Goal: Task Accomplishment & Management: Manage account settings

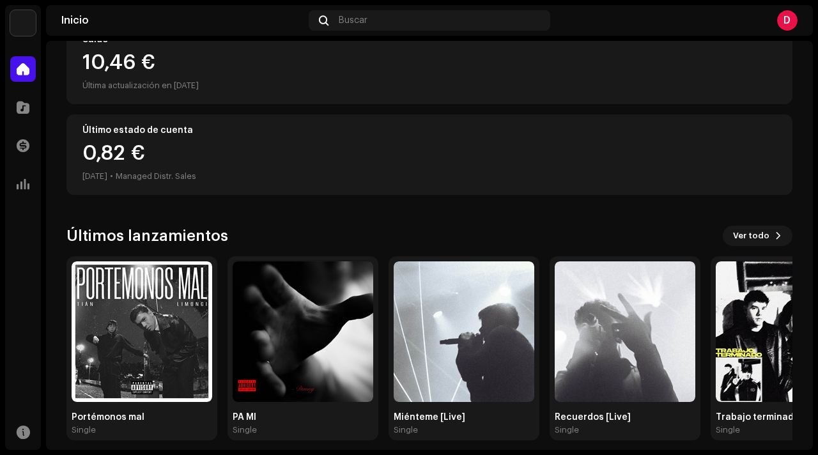
scroll to position [176, 0]
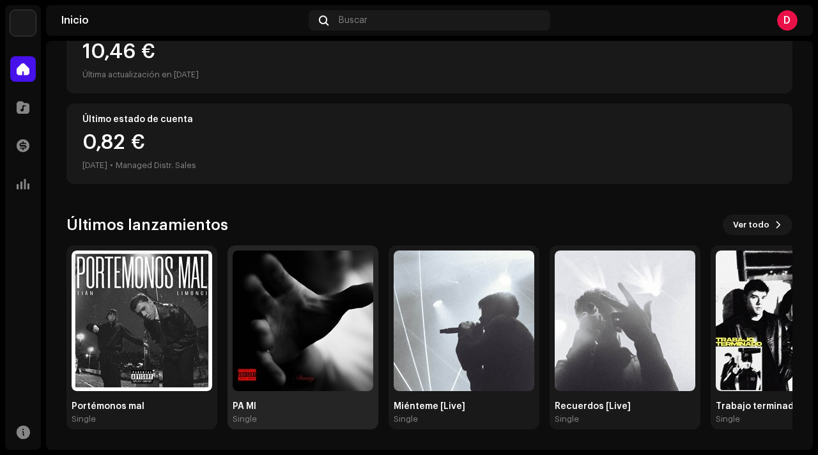
click at [261, 262] on img at bounding box center [303, 321] width 141 height 141
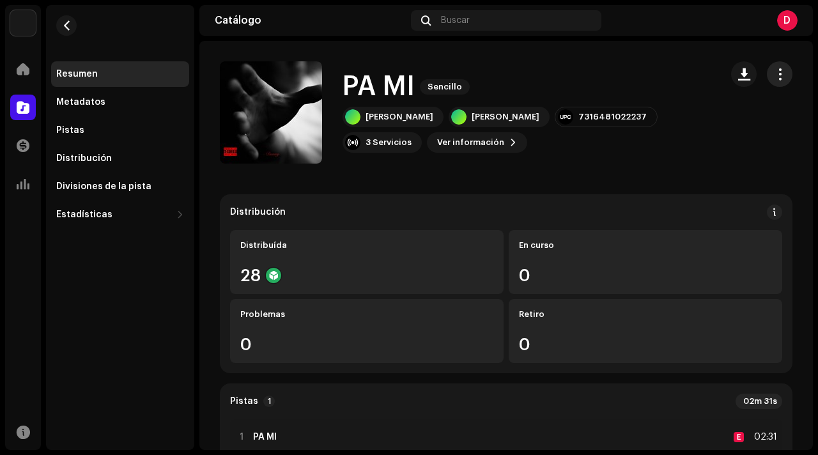
click at [774, 72] on span "button" at bounding box center [780, 74] width 12 height 10
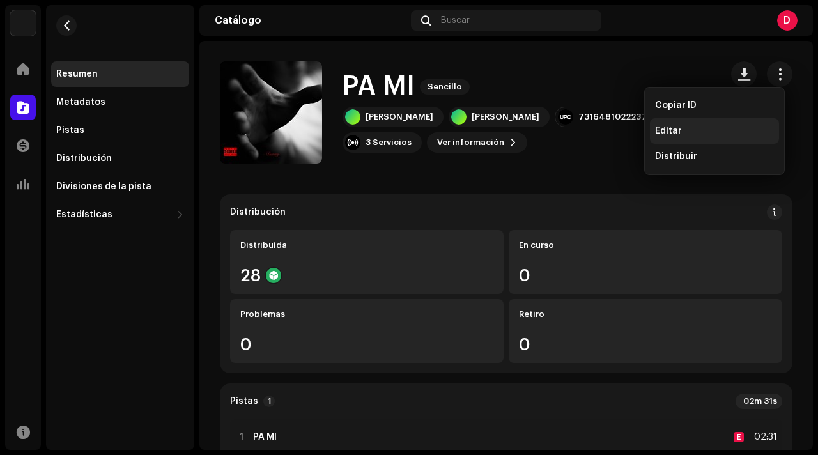
click at [707, 138] on div "Editar" at bounding box center [714, 131] width 129 height 26
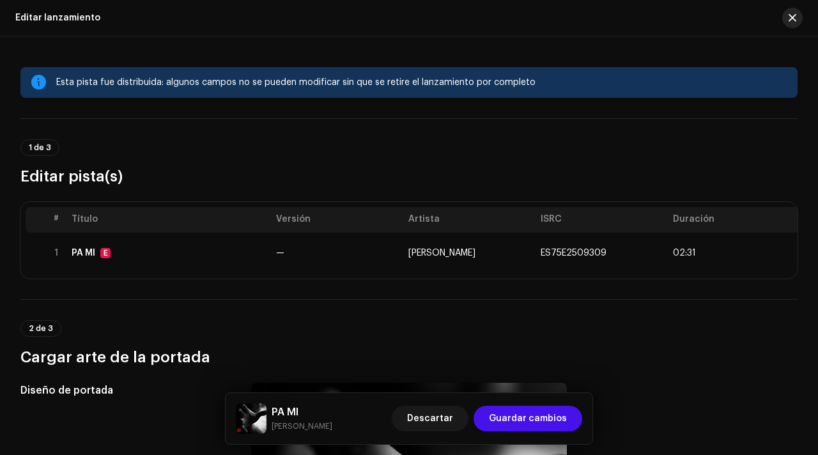
click at [794, 17] on span "button" at bounding box center [793, 18] width 8 height 10
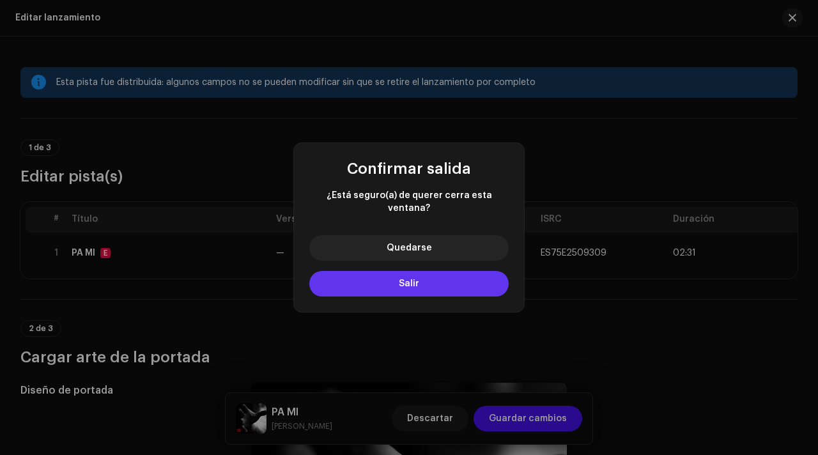
click at [440, 280] on button "Salir" at bounding box center [408, 284] width 199 height 26
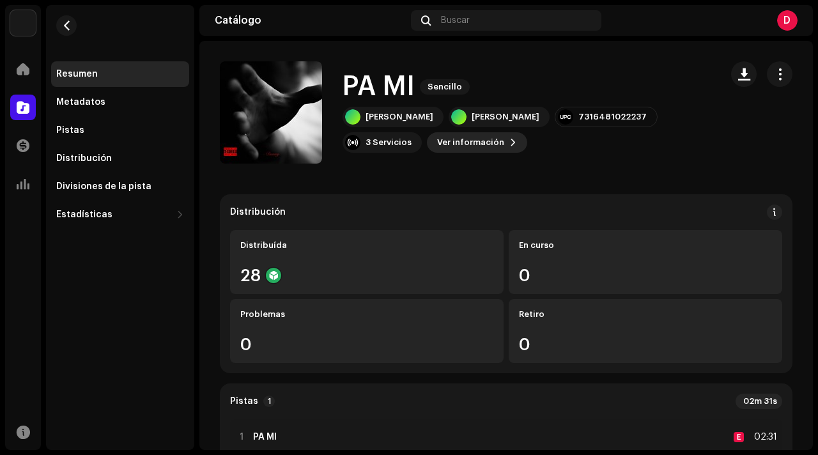
click at [437, 139] on span "Ver información" at bounding box center [470, 143] width 67 height 26
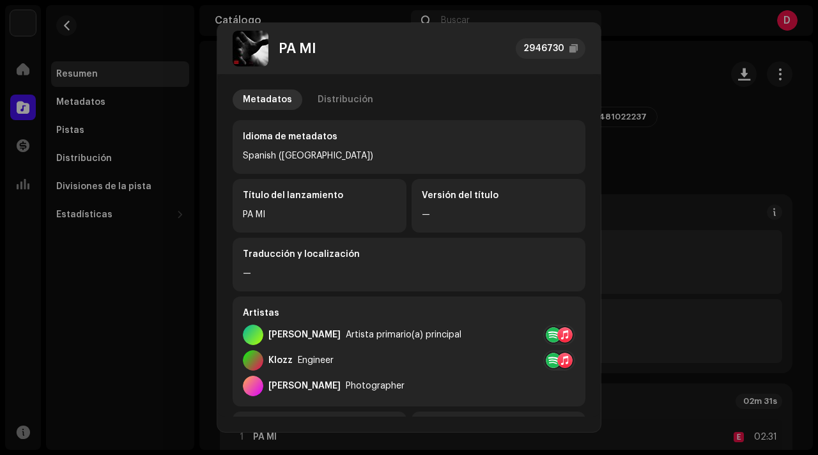
click at [481, 118] on div "Metadatos Distribución Idioma de metadatos Spanish ([GEOGRAPHIC_DATA]) Título d…" at bounding box center [409, 406] width 353 height 632
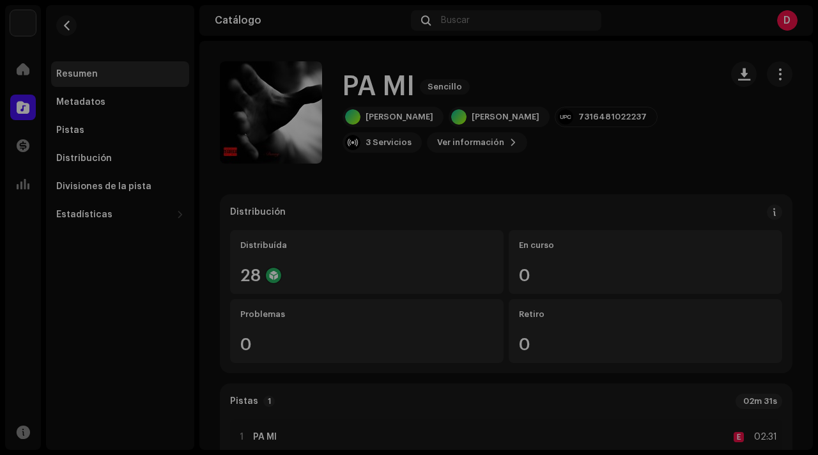
click at [677, 196] on div "PA MI 2946730 Metadatos Distribución Idioma de metadatos Spanish ([GEOGRAPHIC_D…" at bounding box center [409, 227] width 818 height 455
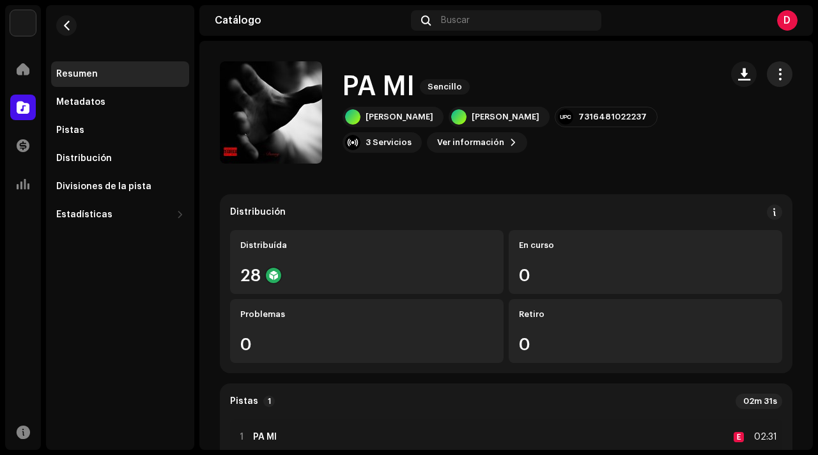
click at [774, 79] on span "button" at bounding box center [780, 74] width 12 height 10
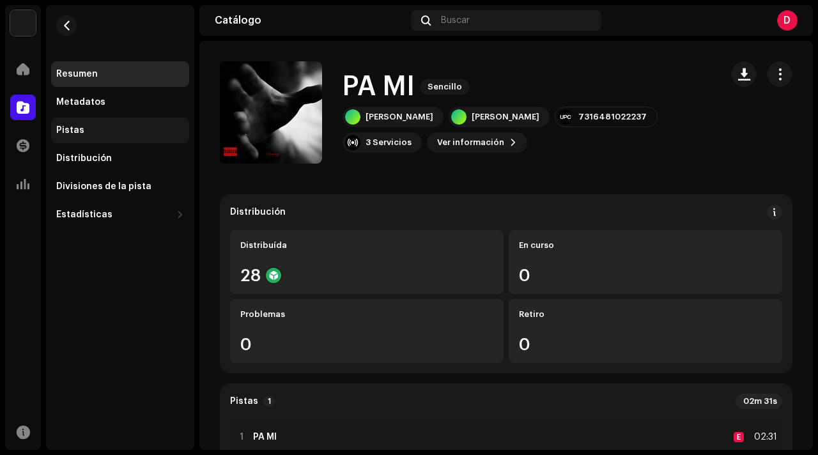
click at [123, 139] on div "Pistas" at bounding box center [120, 131] width 138 height 26
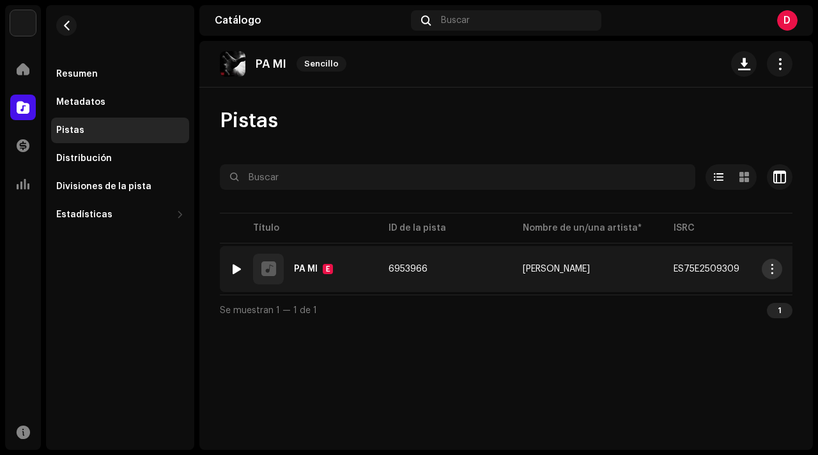
click at [765, 271] on button "button" at bounding box center [772, 269] width 20 height 20
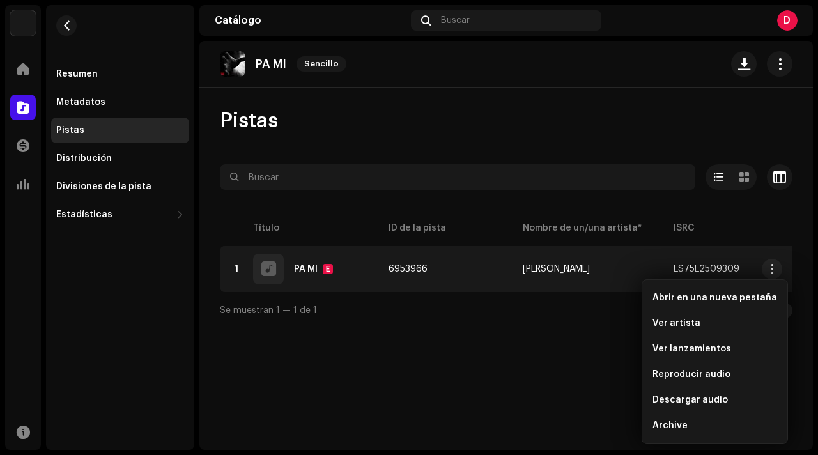
click at [692, 193] on div at bounding box center [506, 200] width 573 height 20
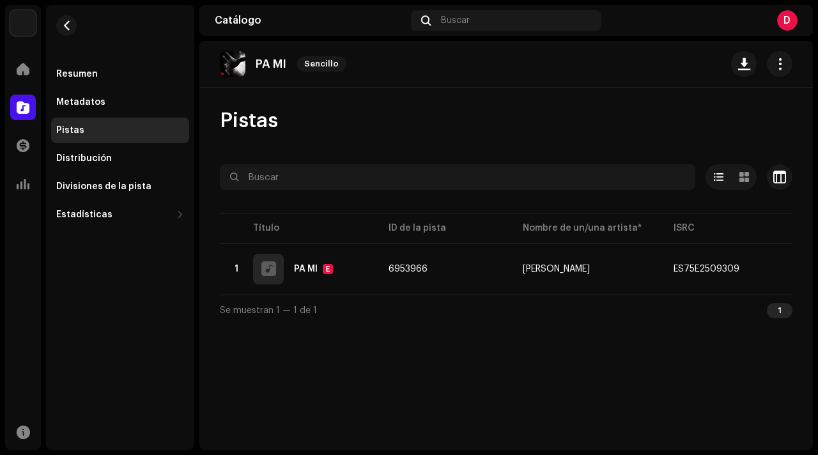
click at [792, 75] on re-m-actions-button at bounding box center [780, 64] width 26 height 26
click at [786, 65] on button "button" at bounding box center [780, 64] width 26 height 26
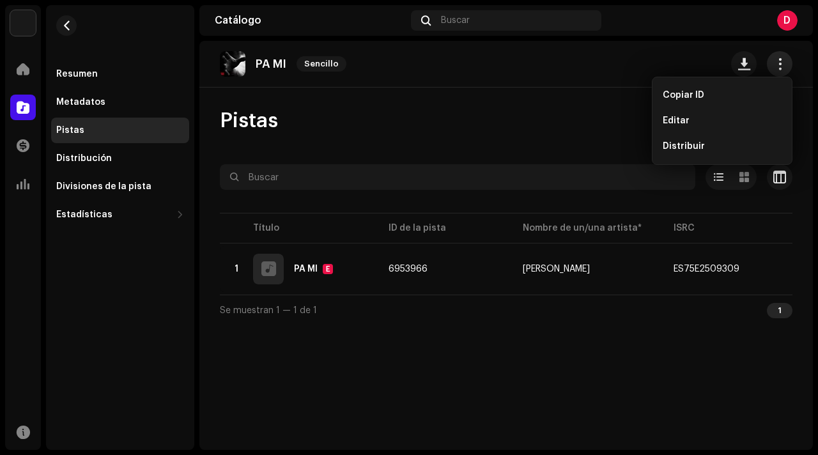
click at [786, 65] on button "button" at bounding box center [780, 64] width 26 height 26
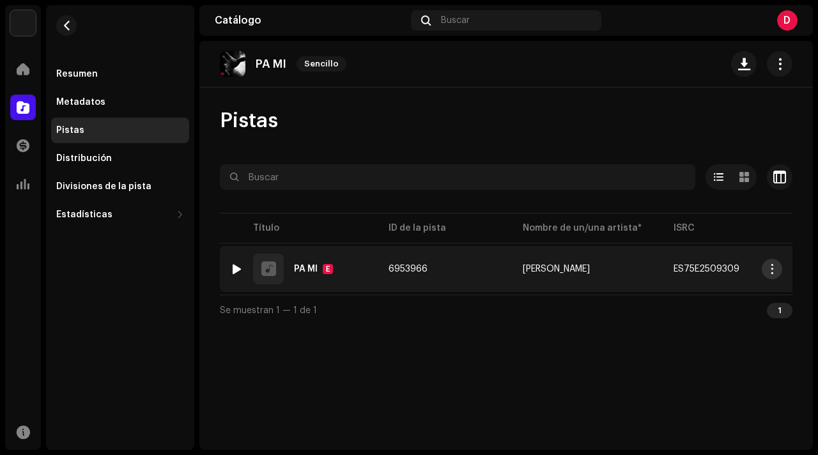
click at [778, 273] on button "button" at bounding box center [772, 269] width 20 height 20
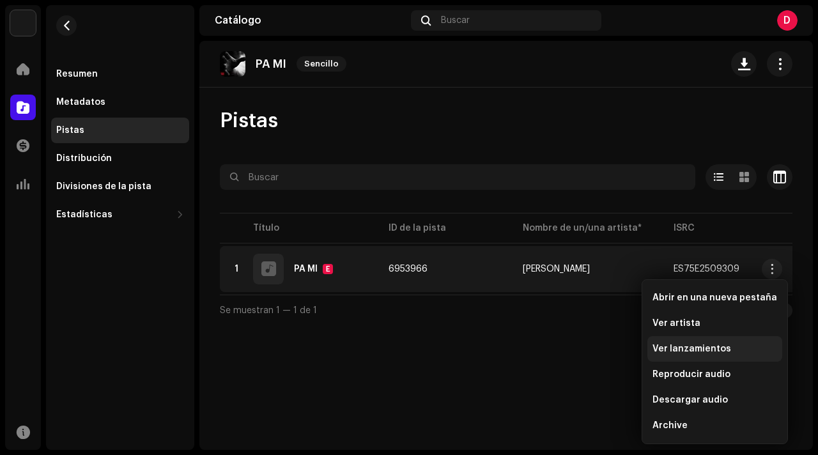
click at [701, 357] on div "Ver lanzamientos" at bounding box center [715, 349] width 135 height 26
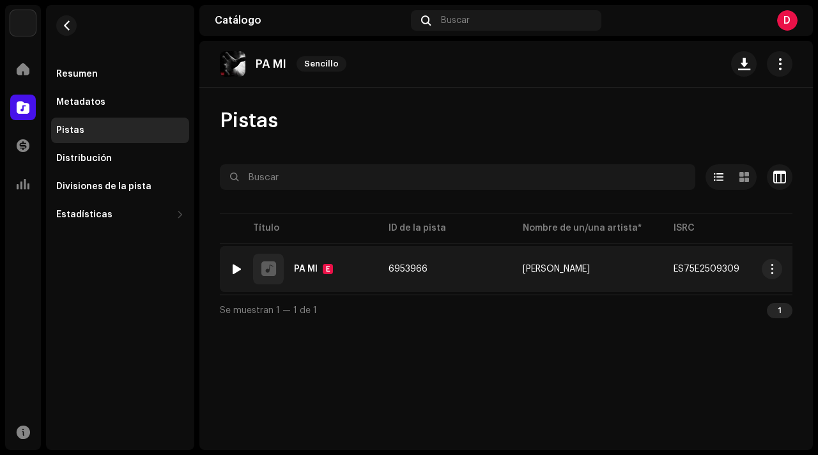
click at [306, 274] on div "PA MI E" at bounding box center [313, 269] width 39 height 10
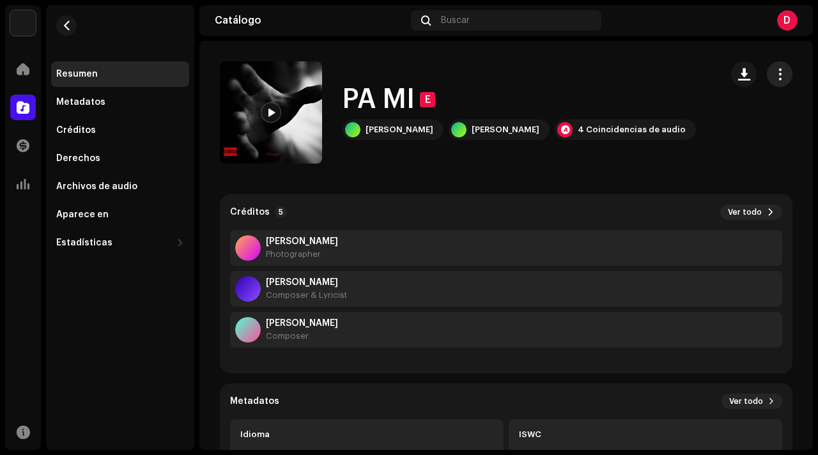
click at [767, 78] on button "button" at bounding box center [780, 74] width 26 height 26
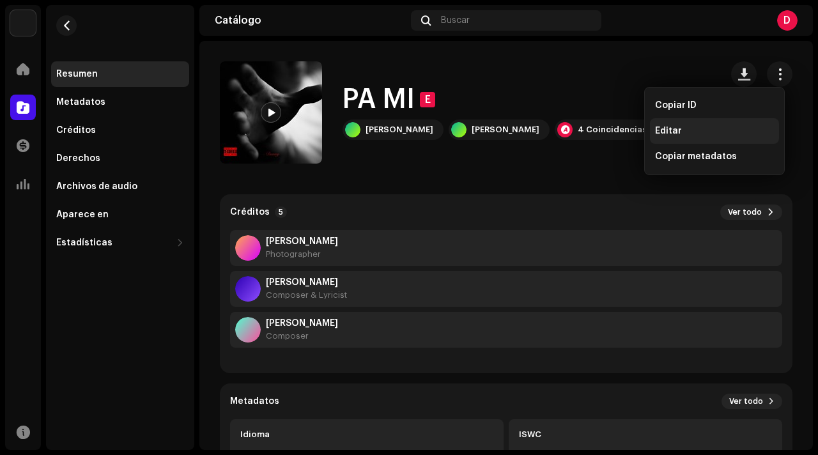
click at [676, 136] on span "Editar" at bounding box center [668, 131] width 27 height 10
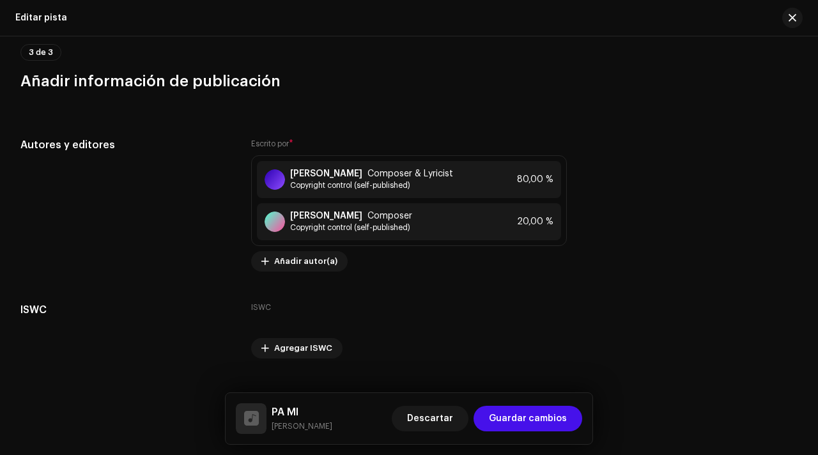
scroll to position [3258, 0]
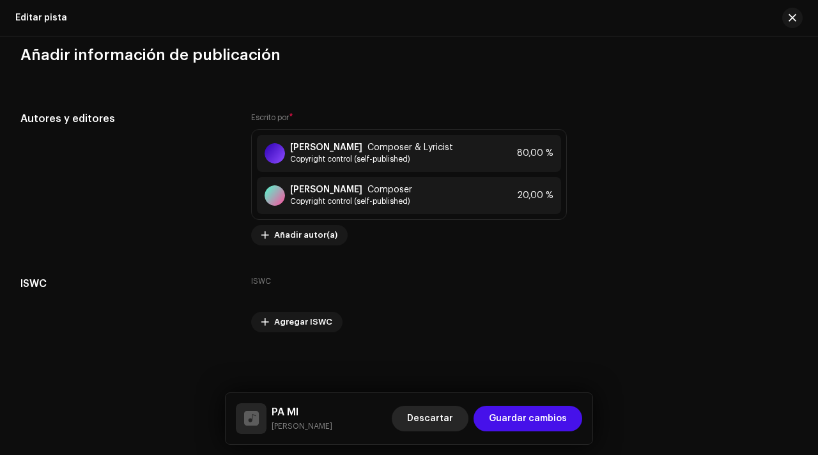
click at [433, 419] on span "Descartar" at bounding box center [430, 419] width 46 height 26
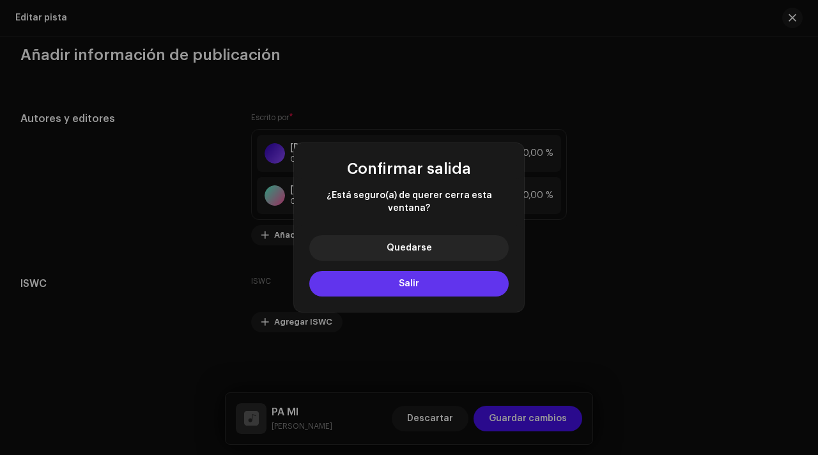
click at [409, 279] on span "Salir" at bounding box center [409, 283] width 20 height 9
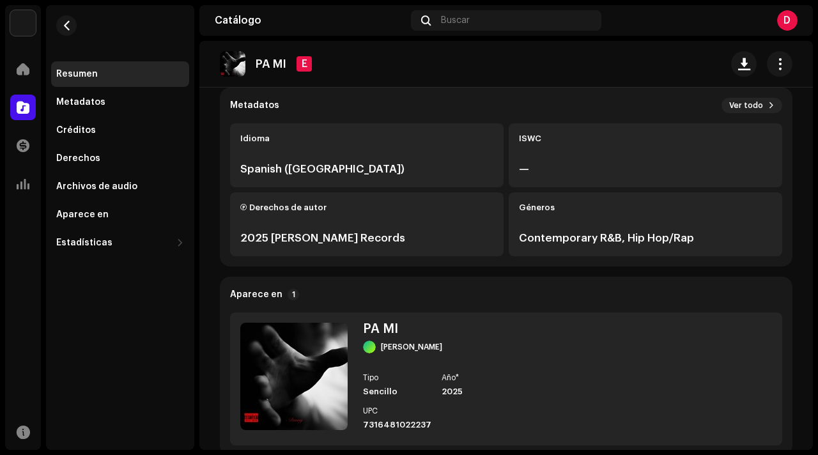
scroll to position [297, 0]
click at [759, 109] on re-o-track-hero "PA MI E PA MI [PERSON_NAME] 4 Coincidencias de audio" at bounding box center [506, 92] width 614 height 102
click at [746, 109] on re-o-track-hero "PA MI E PA MI [PERSON_NAME] 4 Coincidencias de audio" at bounding box center [506, 92] width 614 height 102
click at [754, 106] on re-o-track-hero "PA MI E PA MI [PERSON_NAME] 4 Coincidencias de audio" at bounding box center [506, 92] width 614 height 102
click at [762, 104] on re-o-track-hero "PA MI E PA MI [PERSON_NAME] 4 Coincidencias de audio" at bounding box center [506, 92] width 614 height 102
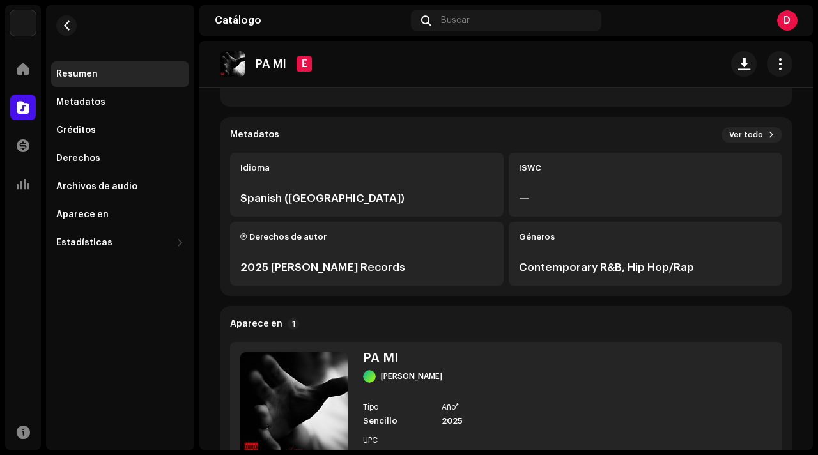
scroll to position [265, 0]
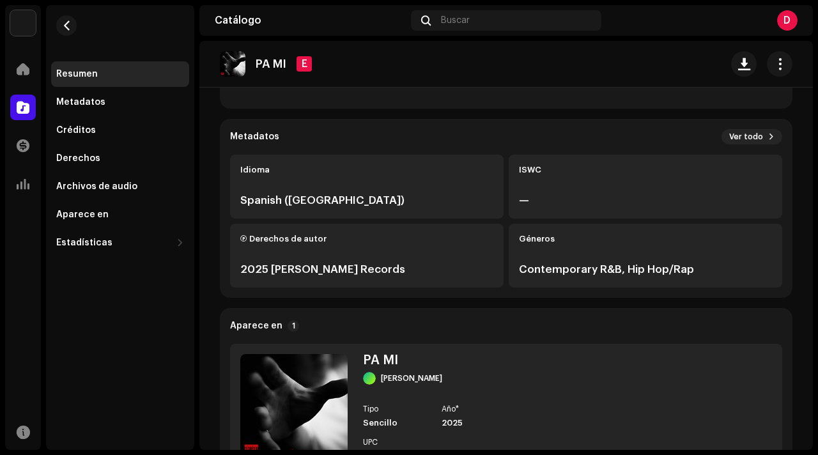
click at [763, 140] on re-o-track-hero "PA MI E PA MI [PERSON_NAME] 4 Coincidencias de audio" at bounding box center [506, 92] width 614 height 102
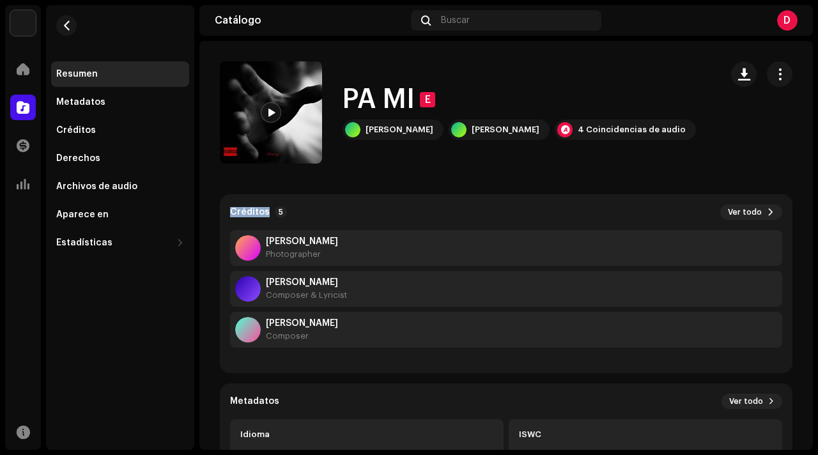
scroll to position [0, 0]
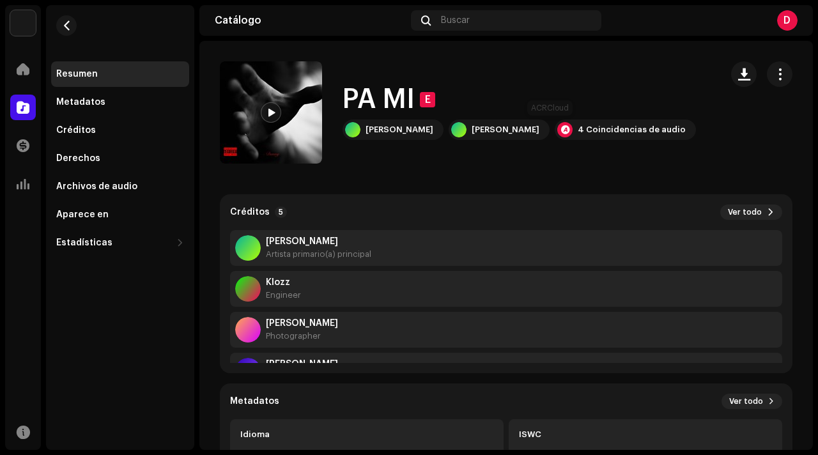
click at [578, 118] on div "PA MI [PERSON_NAME] 4 Coincidencias de audio" at bounding box center [520, 112] width 354 height 55
click at [533, 118] on div "PA MI [PERSON_NAME] 4 Coincidencias de audio" at bounding box center [520, 112] width 354 height 55
click at [555, 124] on div "4 Coincidencias de audio" at bounding box center [625, 130] width 141 height 20
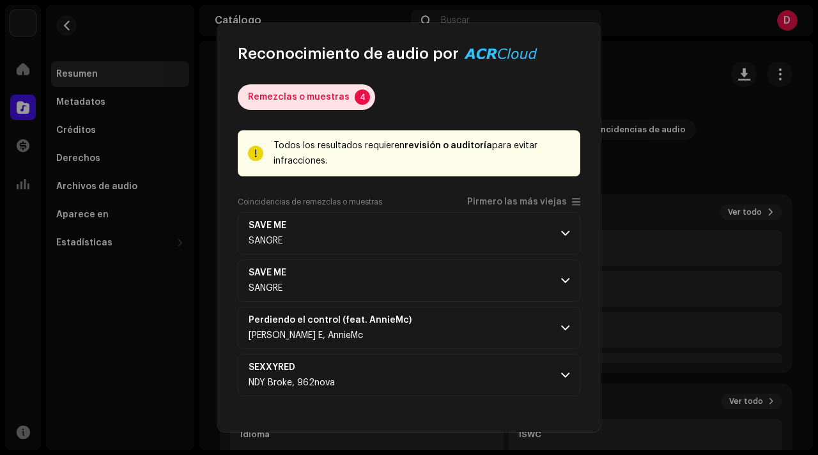
click at [347, 100] on p-tab "Remezclas o muestras 4" at bounding box center [306, 97] width 137 height 26
click at [311, 90] on div "Remezclas o muestras" at bounding box center [299, 97] width 102 height 26
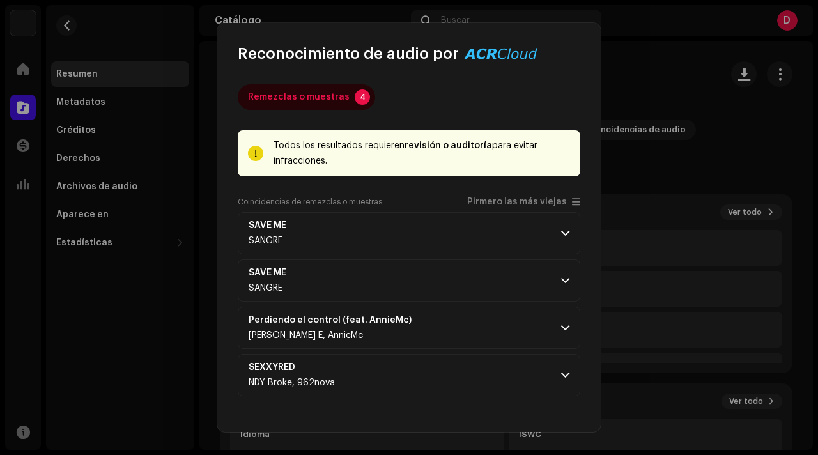
click at [403, 134] on div "Todos los resultados requieren revisión o auditoría para evitar infracciones." at bounding box center [409, 153] width 343 height 46
click at [420, 152] on div "Todos los resultados requieren revisión o auditoría para evitar infracciones." at bounding box center [422, 153] width 297 height 31
click at [302, 156] on div "Todos los resultados requieren revisión o auditoría para evitar infracciones." at bounding box center [422, 153] width 297 height 31
click at [572, 205] on span at bounding box center [576, 202] width 8 height 10
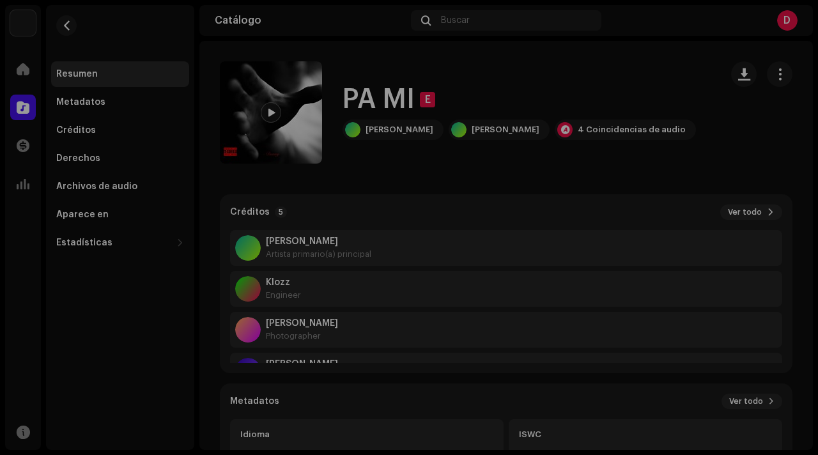
click at [673, 122] on div "Reconocimiento de audio por Remezclas o muestras 4 Todos los resultados requier…" at bounding box center [409, 227] width 818 height 455
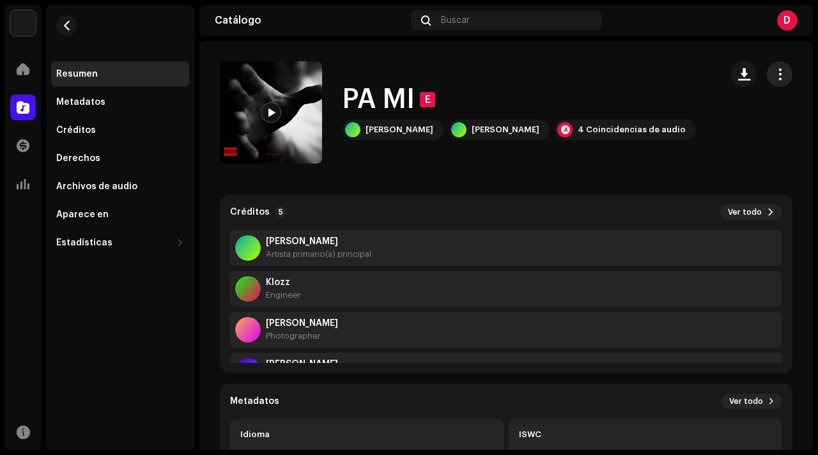
click at [772, 83] on button "button" at bounding box center [780, 74] width 26 height 26
click at [773, 81] on button "button" at bounding box center [780, 74] width 26 height 26
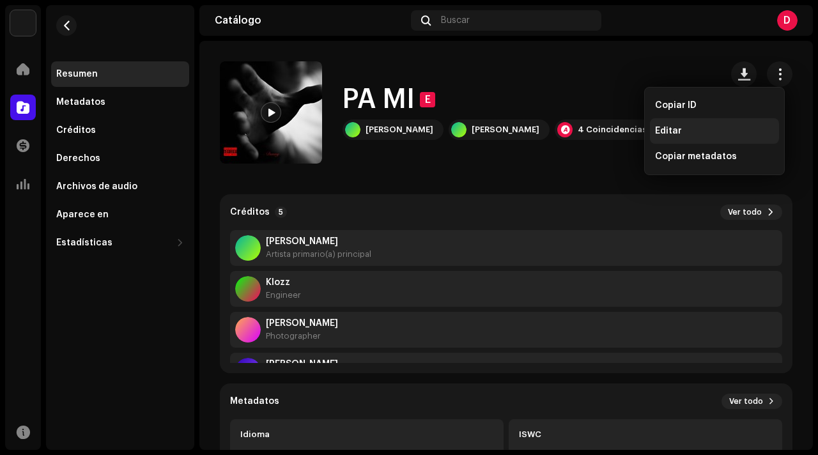
click at [696, 132] on div "Editar" at bounding box center [714, 131] width 119 height 10
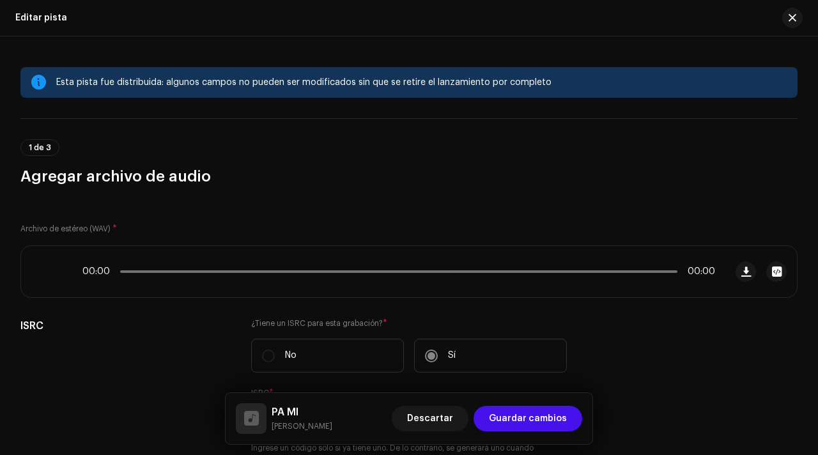
click at [507, 84] on div "Esta pista fue distribuida: algunos campos no pueden ser modificados sin que se…" at bounding box center [421, 82] width 731 height 15
click at [38, 91] on div "Esta pista fue distribuida: algunos campos no pueden ser modificados sin que se…" at bounding box center [408, 82] width 777 height 31
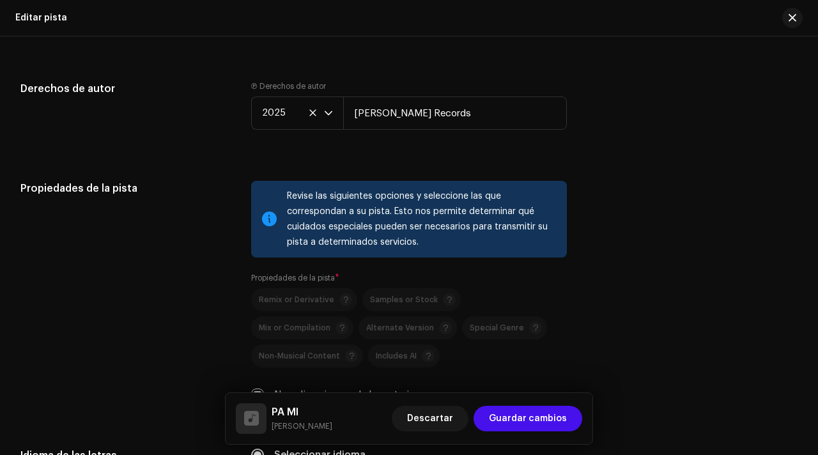
scroll to position [1762, 0]
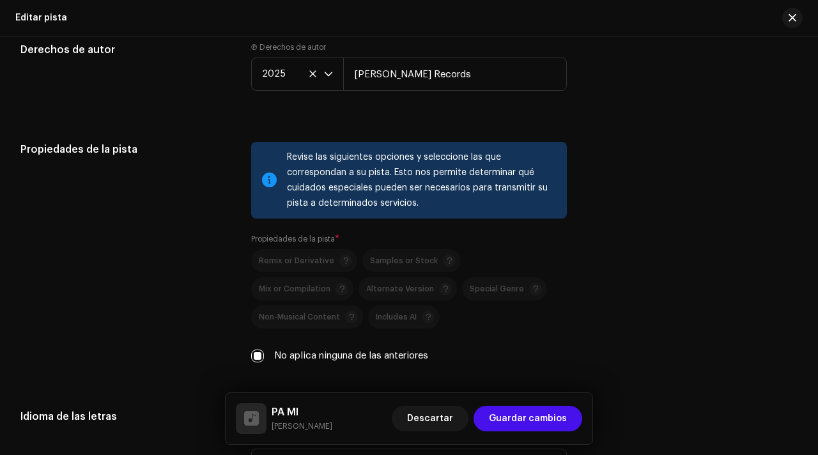
click at [347, 211] on div "Revise las siguientes opciones y seleccione las que correspondan a su pista. Es…" at bounding box center [422, 180] width 270 height 61
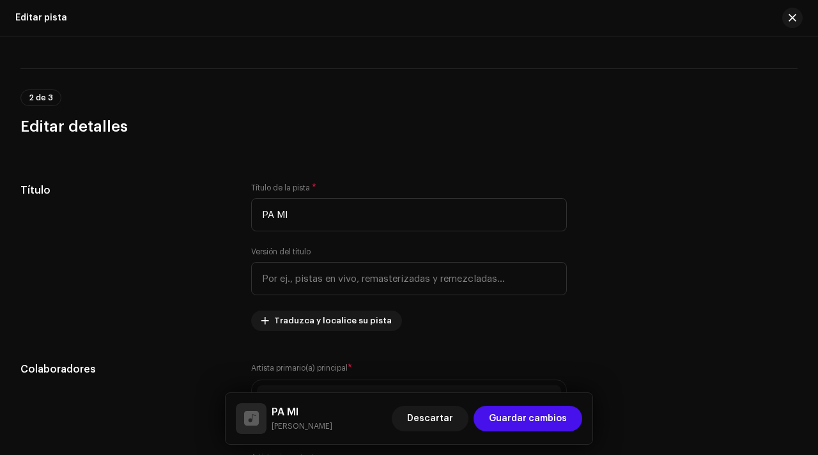
scroll to position [0, 0]
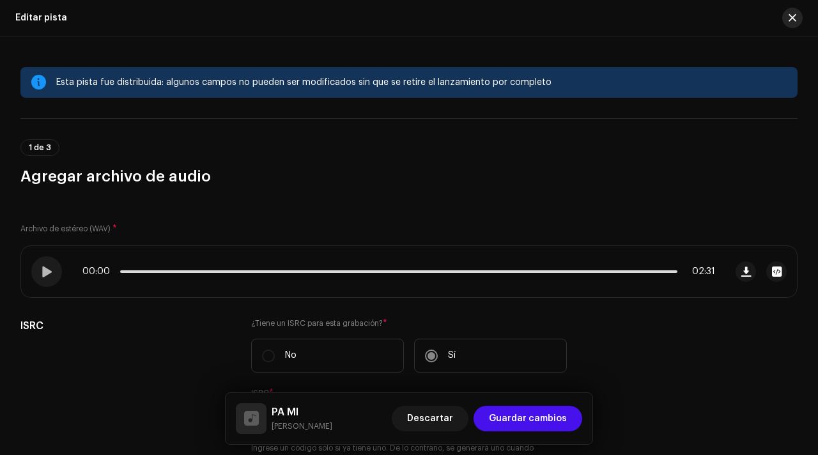
click at [796, 16] on span "button" at bounding box center [793, 18] width 8 height 10
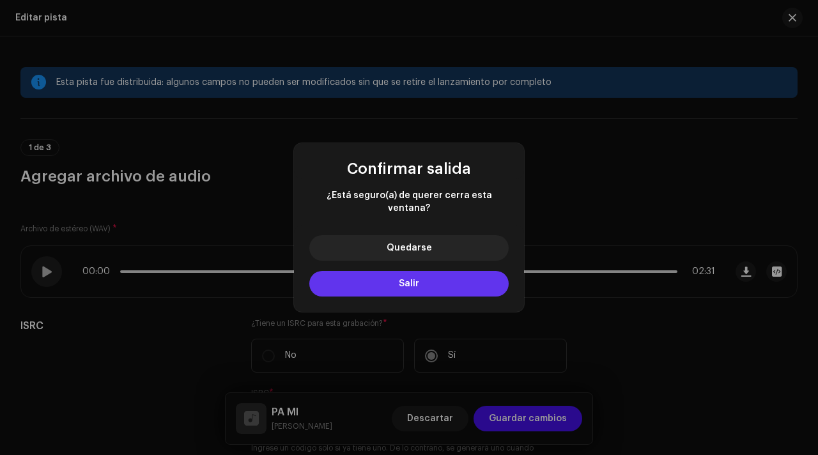
click at [439, 271] on button "Salir" at bounding box center [408, 284] width 199 height 26
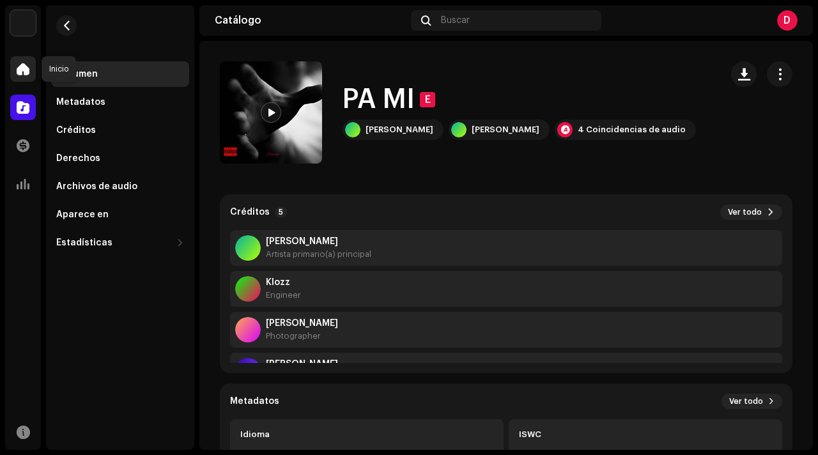
click at [23, 77] on div at bounding box center [23, 69] width 26 height 26
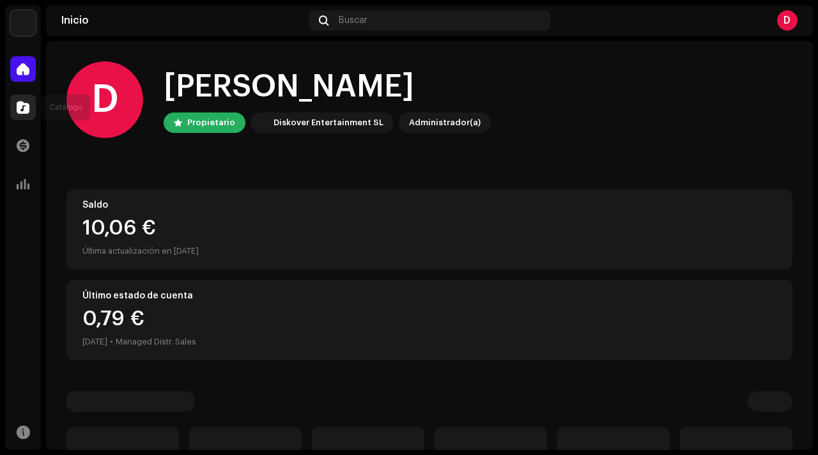
click at [24, 109] on span at bounding box center [23, 107] width 13 height 10
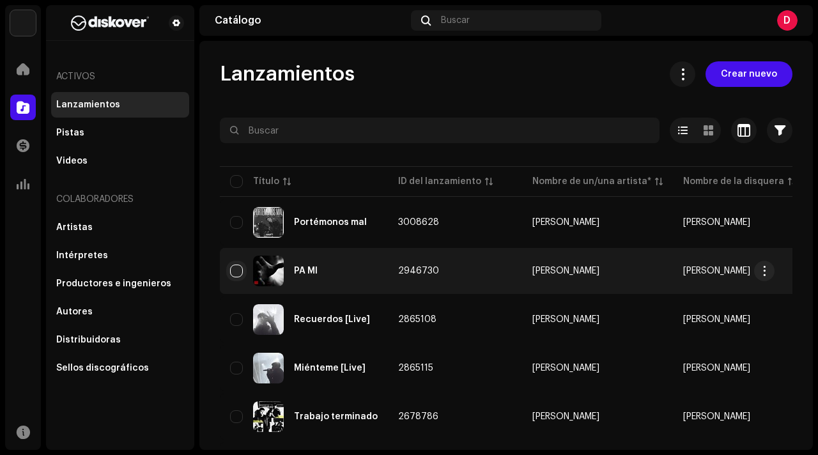
click at [240, 273] on input "checkbox" at bounding box center [236, 271] width 13 height 13
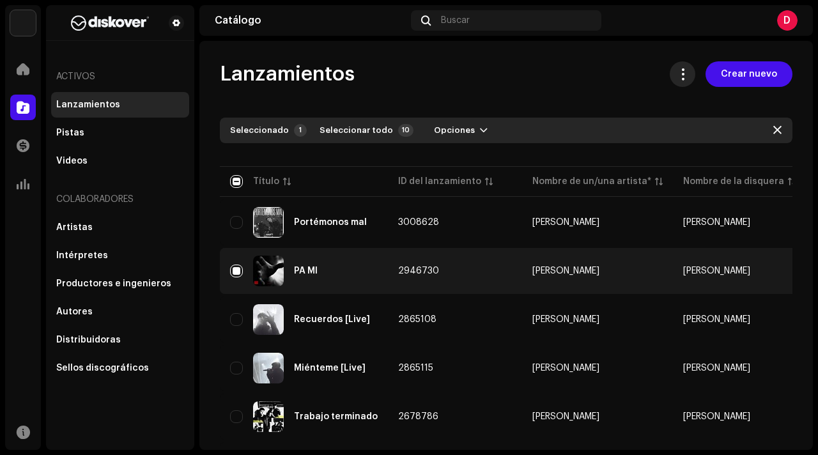
click at [672, 79] on button at bounding box center [683, 74] width 26 height 26
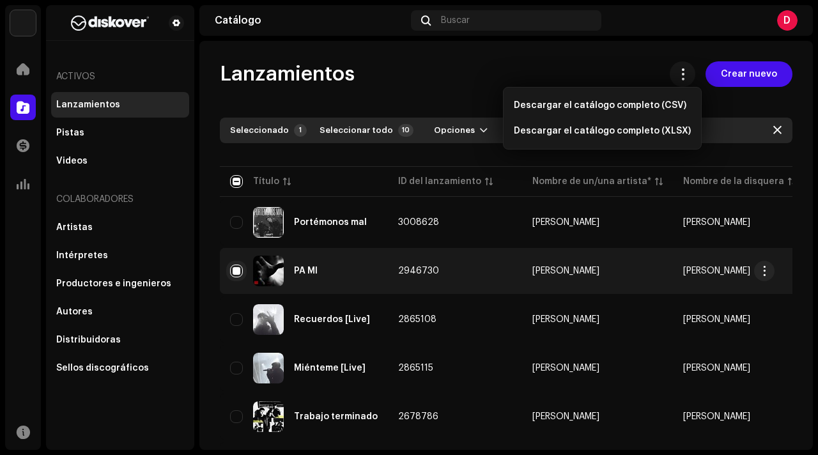
click at [237, 265] on input "Row Selected" at bounding box center [236, 271] width 13 height 13
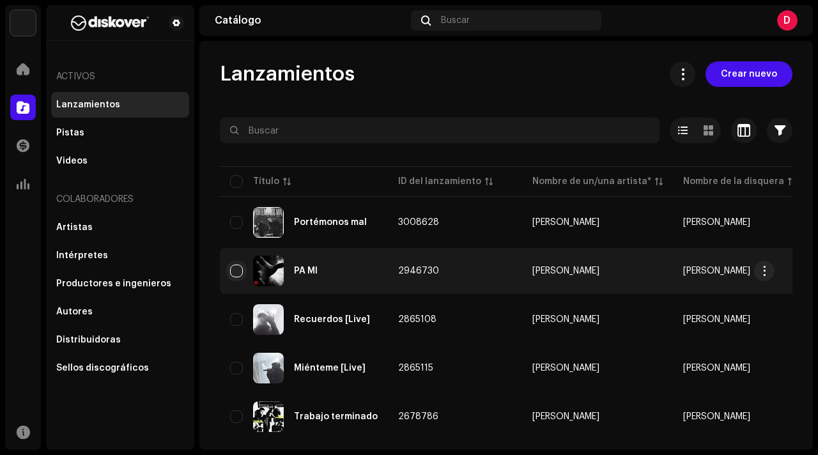
click at [237, 275] on input "Row Unselected" at bounding box center [236, 271] width 13 height 13
checkbox input "true"
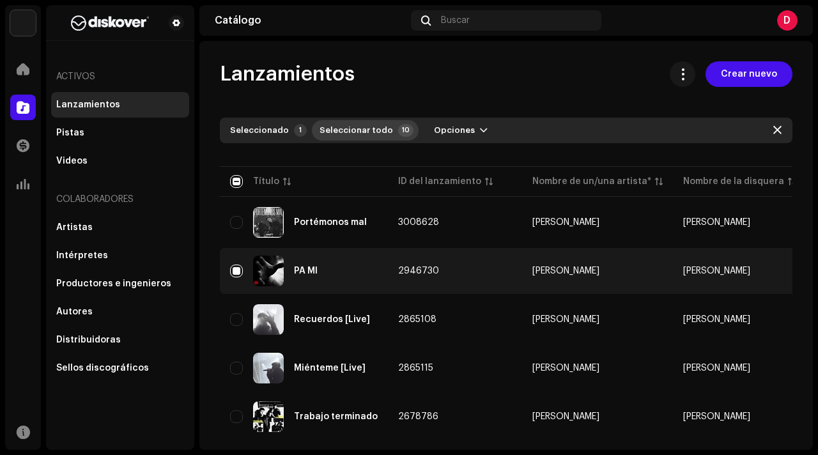
click at [368, 130] on span "Seleccionar todo" at bounding box center [357, 131] width 74 height 26
click at [445, 135] on span "Opciones" at bounding box center [454, 131] width 41 height 26
checkbox input "true"
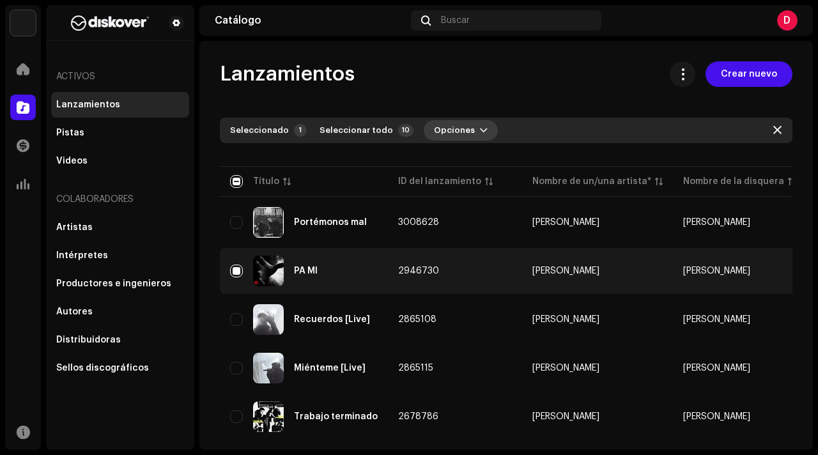
checkbox input "true"
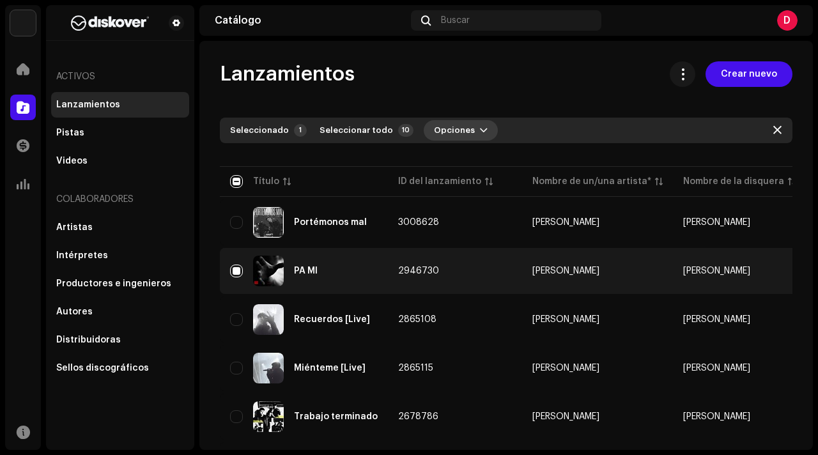
checkbox input "true"
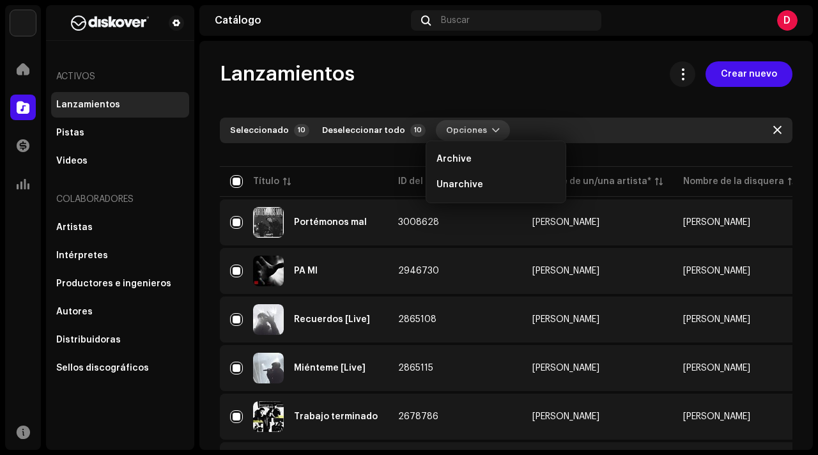
click at [449, 134] on span "Opciones" at bounding box center [466, 131] width 41 height 26
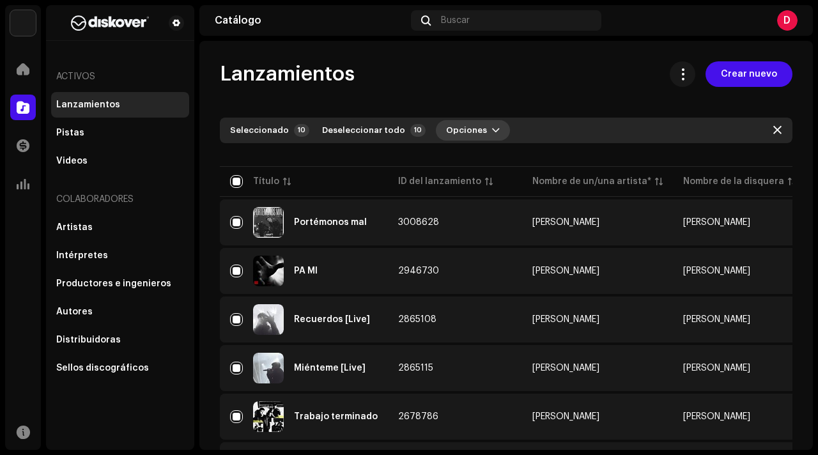
click at [455, 134] on span "Opciones" at bounding box center [466, 131] width 41 height 26
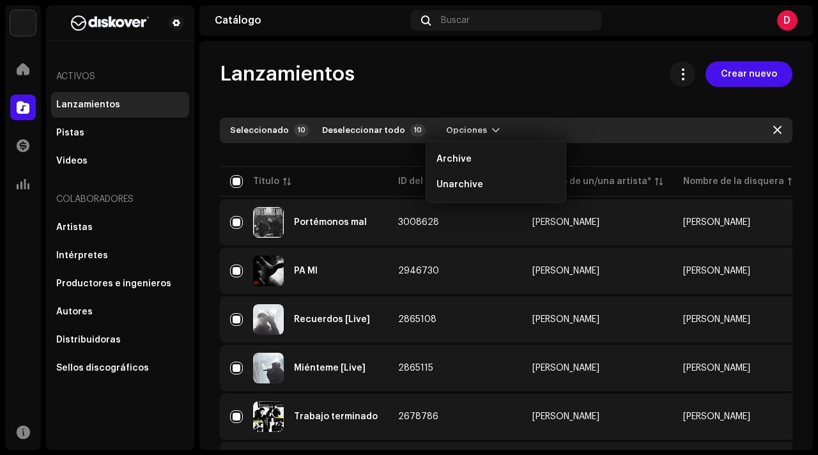
click at [277, 134] on div "Seleccionado" at bounding box center [259, 130] width 59 height 10
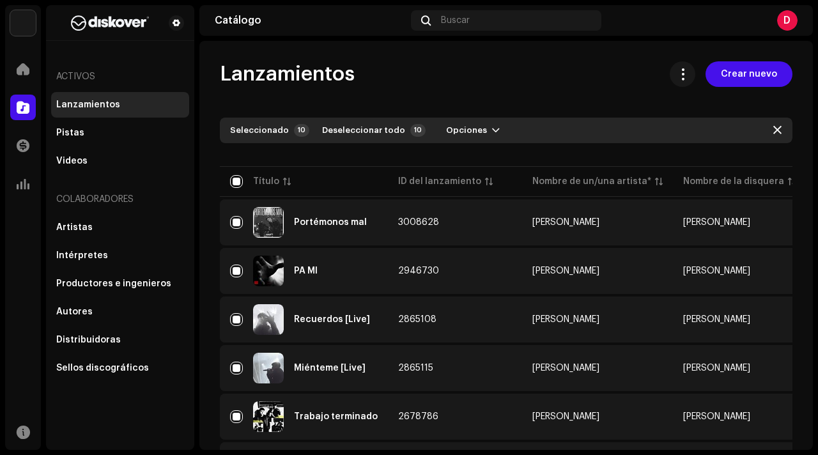
click at [277, 134] on div "Seleccionado" at bounding box center [259, 130] width 59 height 10
click at [350, 130] on span "Deseleccionar todo" at bounding box center [363, 131] width 83 height 26
checkbox input "false"
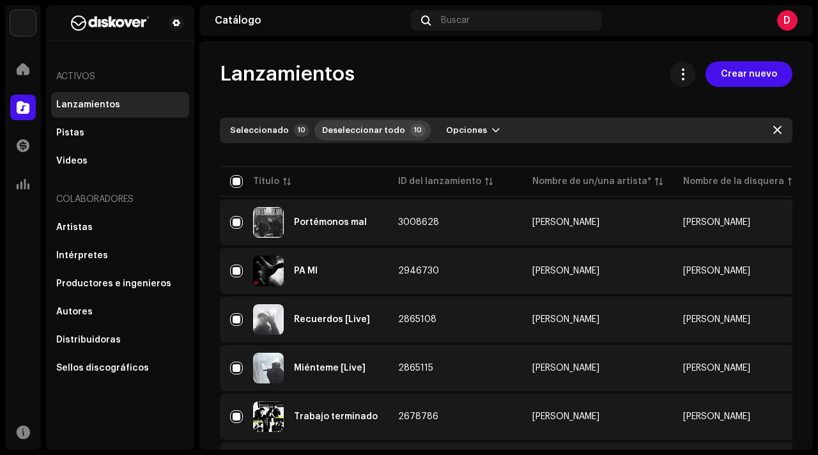
checkbox input "false"
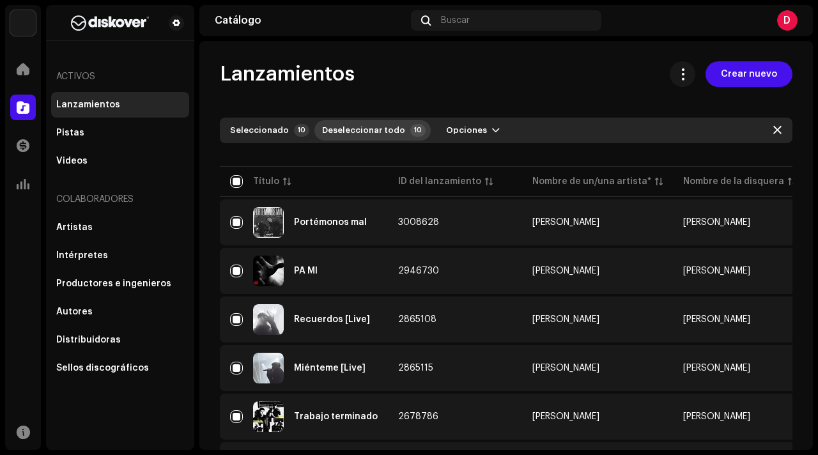
checkbox input "false"
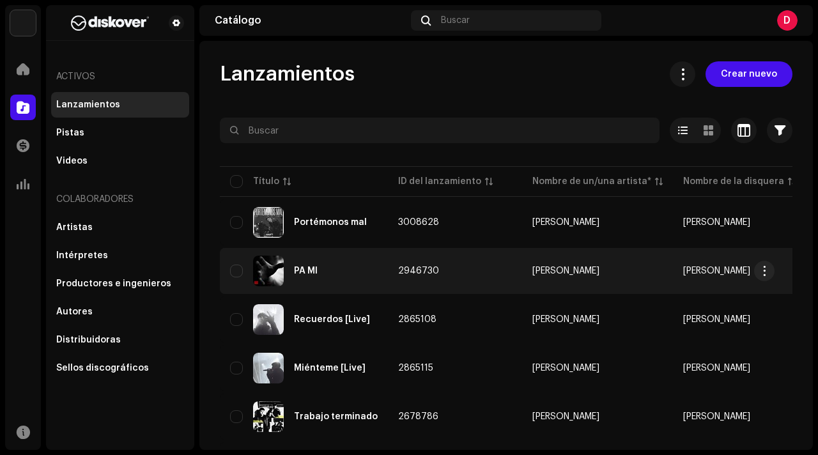
click at [234, 261] on div "PA MI" at bounding box center [304, 271] width 148 height 31
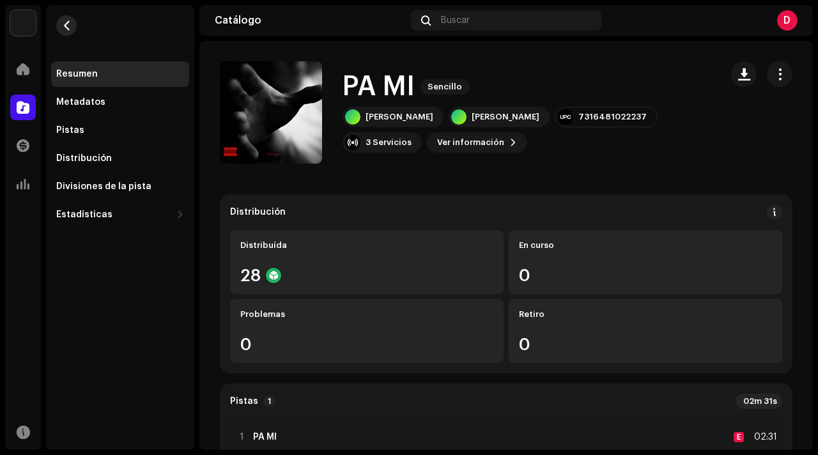
click at [63, 23] on span "button" at bounding box center [67, 25] width 10 height 10
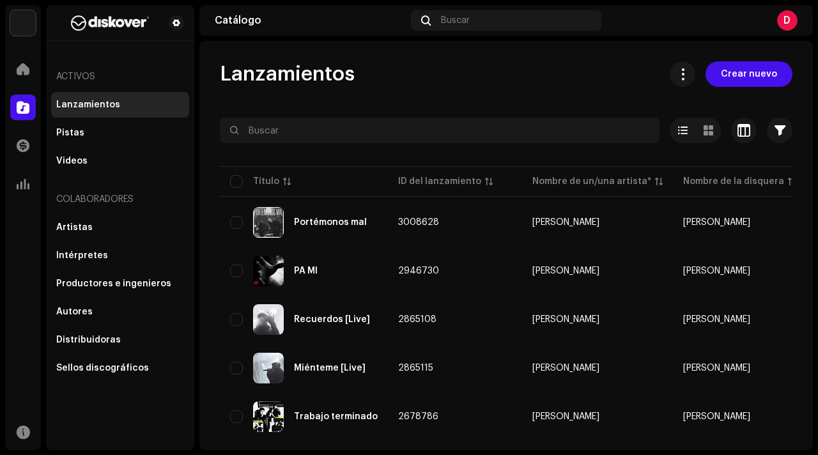
scroll to position [22, 0]
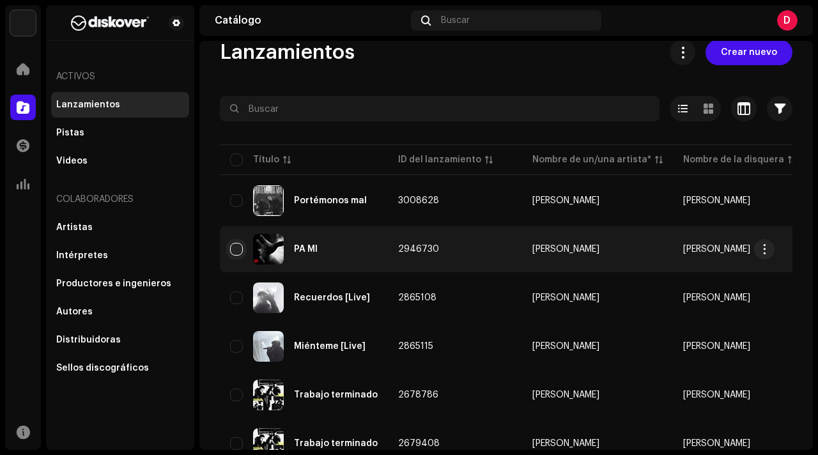
click at [238, 249] on input "checkbox" at bounding box center [236, 249] width 13 height 13
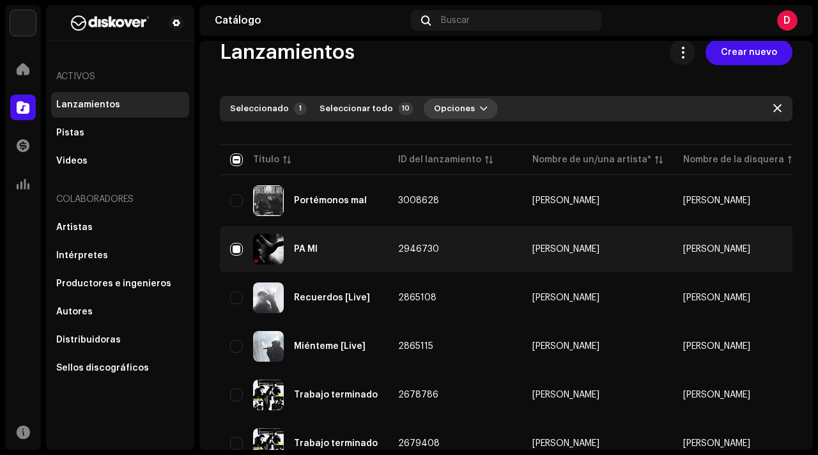
click at [452, 110] on span "Opciones" at bounding box center [454, 109] width 41 height 26
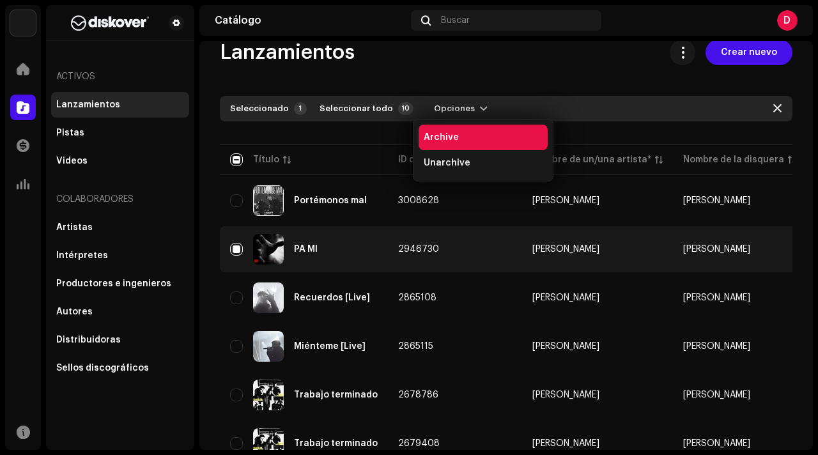
click at [456, 141] on div "Archive" at bounding box center [483, 137] width 119 height 10
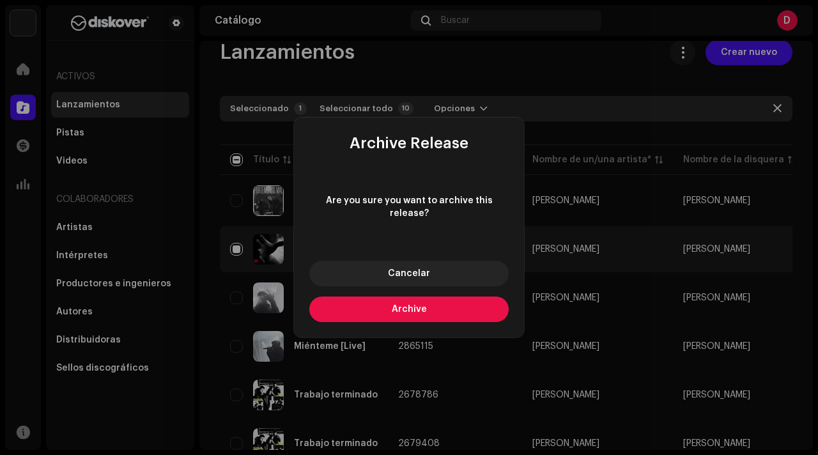
click at [424, 305] on span "Archive" at bounding box center [409, 309] width 35 height 9
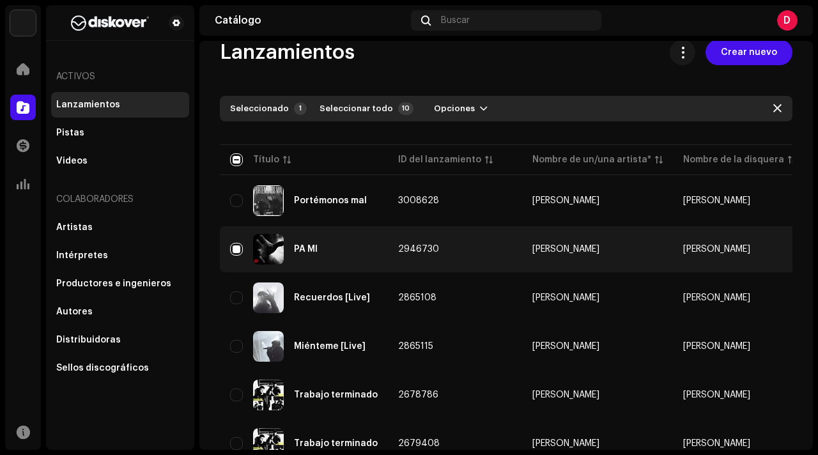
checkbox input "false"
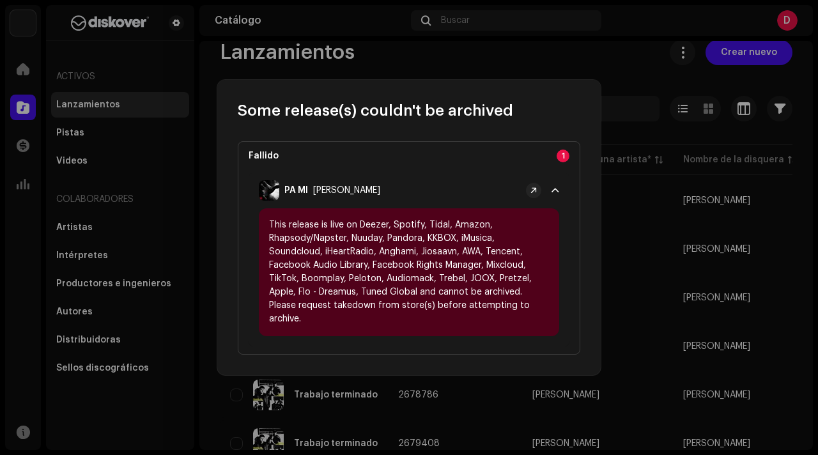
scroll to position [0, 0]
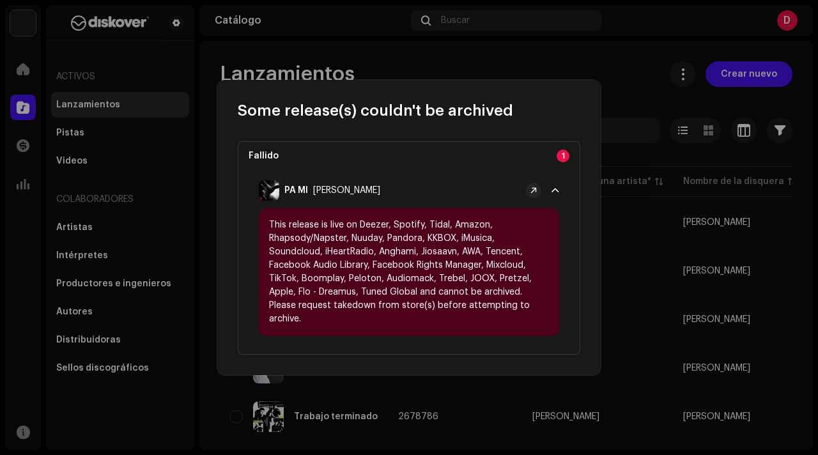
click at [559, 162] on div "Fallido 1 PA MI [PERSON_NAME] This release is live on Deezer, Spotify, Tidal, A…" at bounding box center [409, 248] width 343 height 214
click at [562, 159] on p-badge "1" at bounding box center [563, 156] width 13 height 13
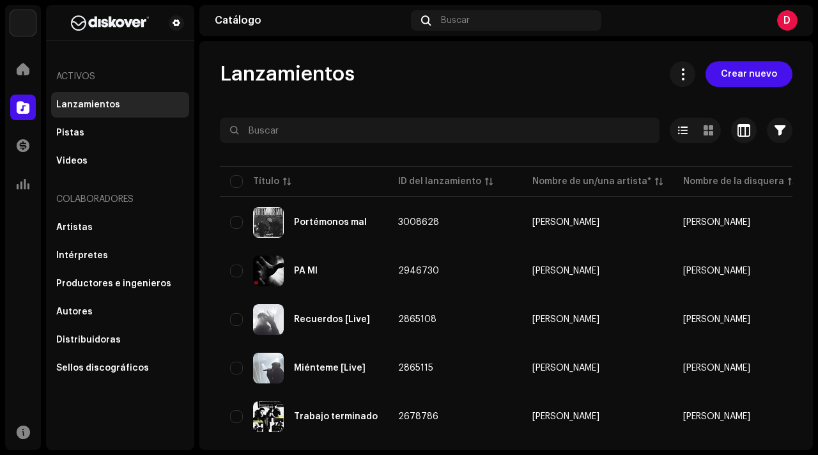
click at [647, 42] on div "Some release(s) couldn't be archived Fallido 1 PA MI [PERSON_NAME] This release…" at bounding box center [409, 227] width 818 height 455
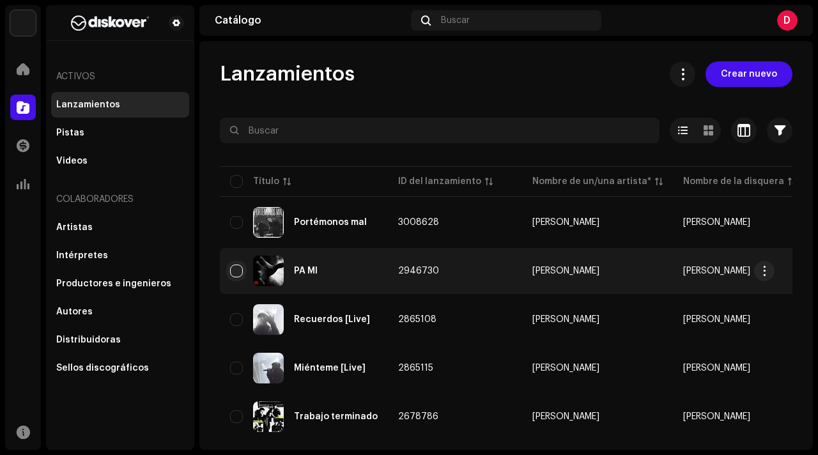
click at [238, 267] on input "checkbox" at bounding box center [236, 271] width 13 height 13
checkbox input "true"
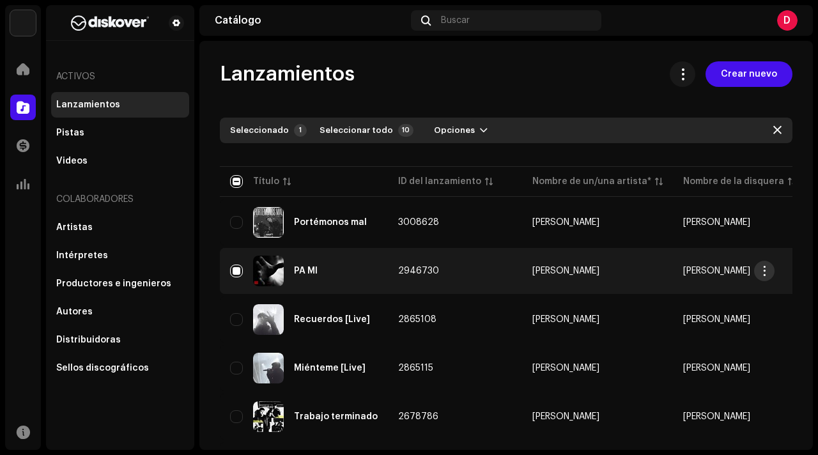
click at [762, 268] on span "button" at bounding box center [765, 271] width 10 height 10
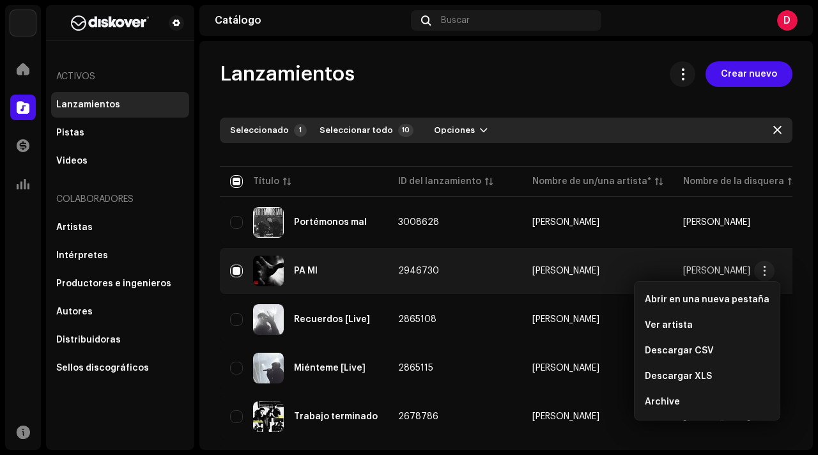
click at [424, 95] on div "Lanzamientos Crear nuevo Seleccionado 1 Seleccionar todo 10 Opciones Filtros Es…" at bounding box center [506, 388] width 614 height 655
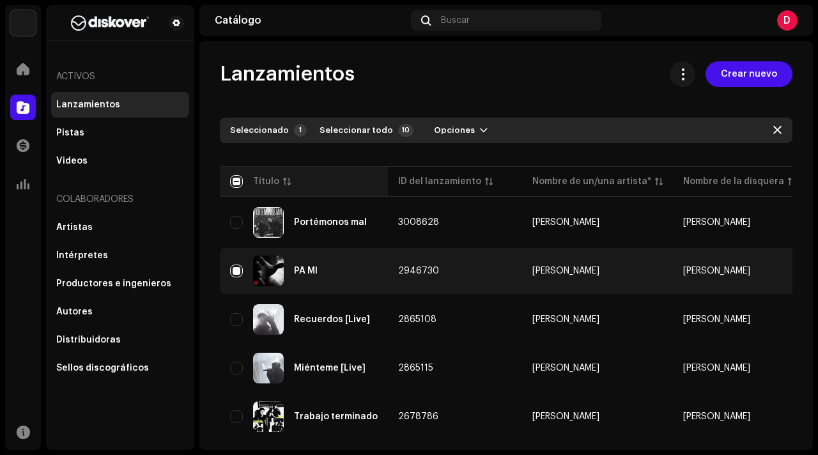
click at [303, 186] on div "Título" at bounding box center [304, 181] width 148 height 13
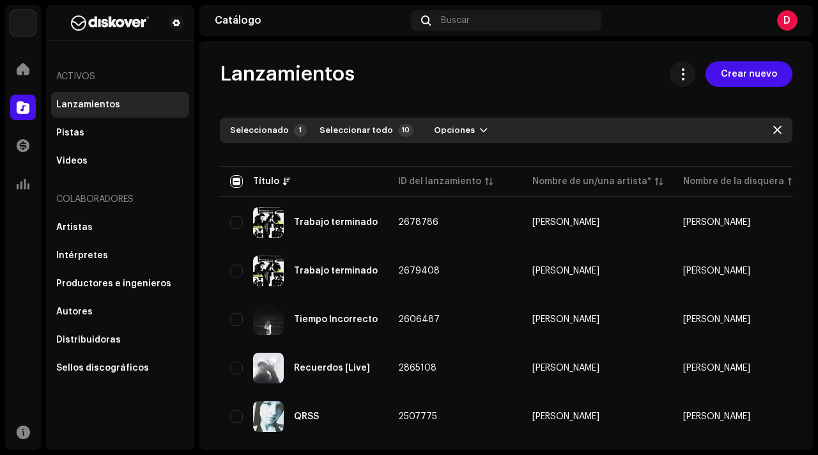
click at [504, 81] on div "Lanzamientos Crear nuevo" at bounding box center [506, 74] width 573 height 26
click at [78, 142] on div "Pistas" at bounding box center [120, 133] width 138 height 26
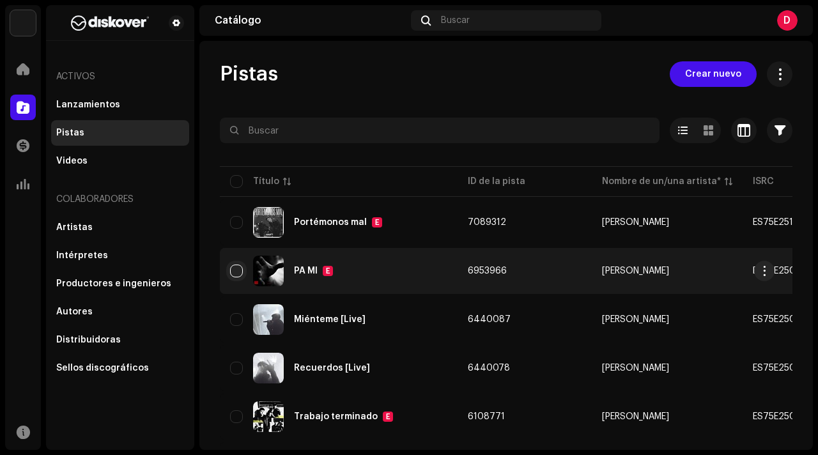
click at [238, 266] on input "checkbox" at bounding box center [236, 271] width 13 height 13
checkbox input "true"
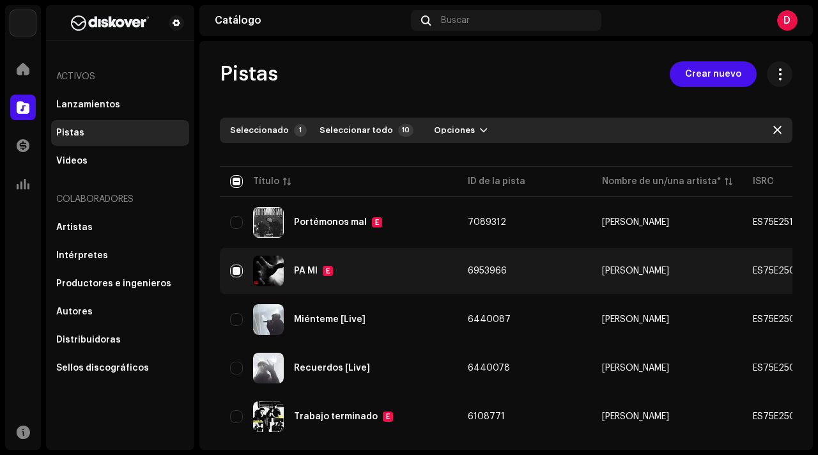
click at [28, 120] on div at bounding box center [23, 108] width 26 height 26
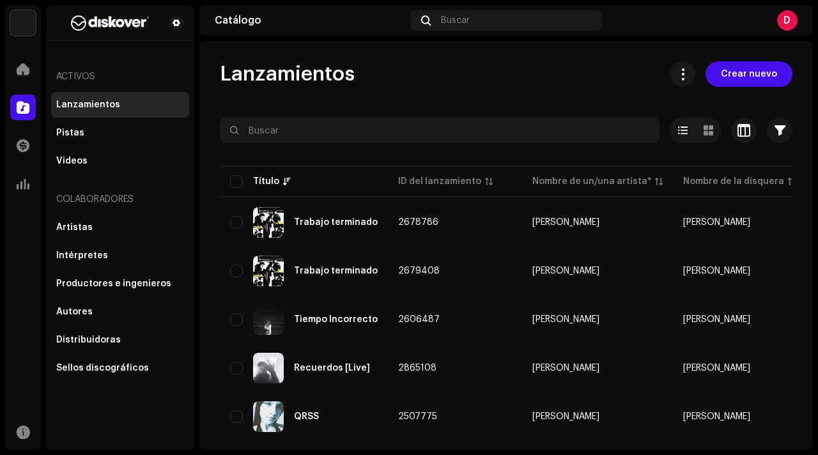
click at [85, 100] on div "Lanzamientos" at bounding box center [88, 105] width 64 height 10
click at [88, 124] on div "Pistas" at bounding box center [120, 133] width 138 height 26
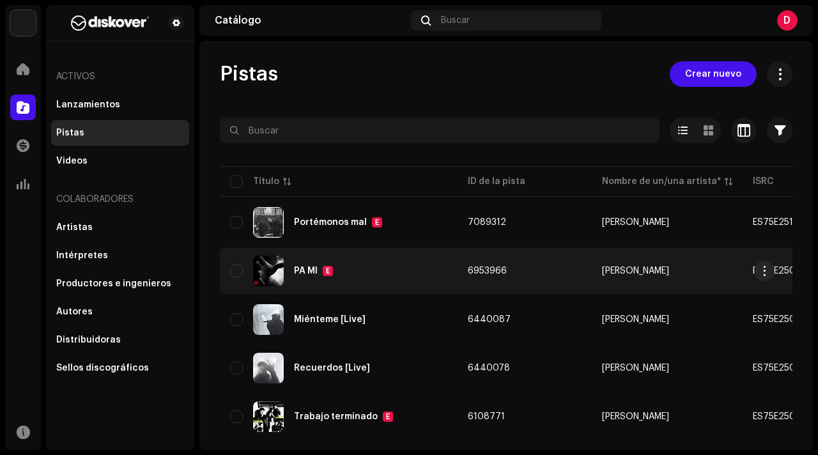
click at [472, 269] on span "6953966" at bounding box center [487, 271] width 39 height 9
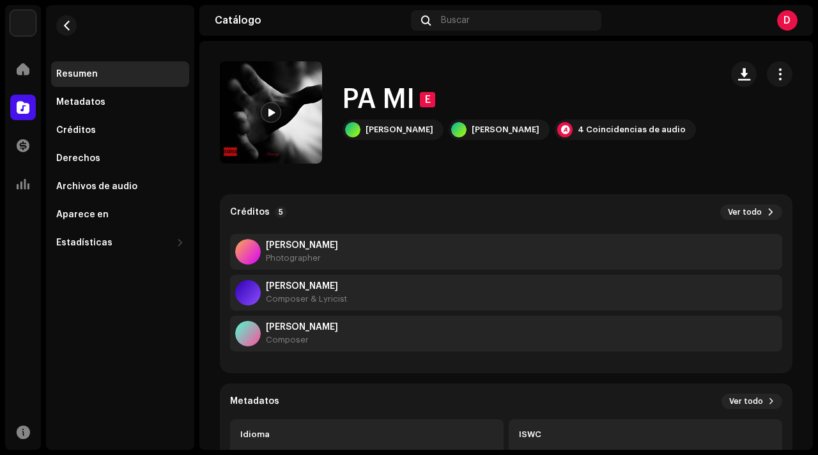
scroll to position [82, 0]
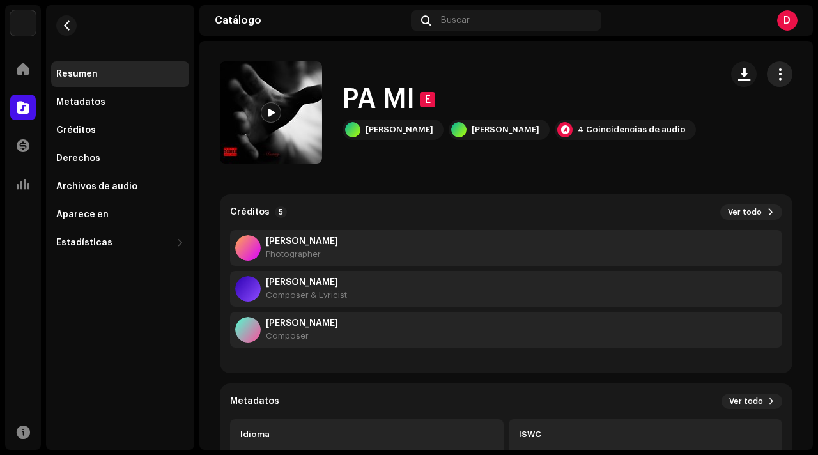
click at [774, 77] on span "button" at bounding box center [780, 74] width 12 height 10
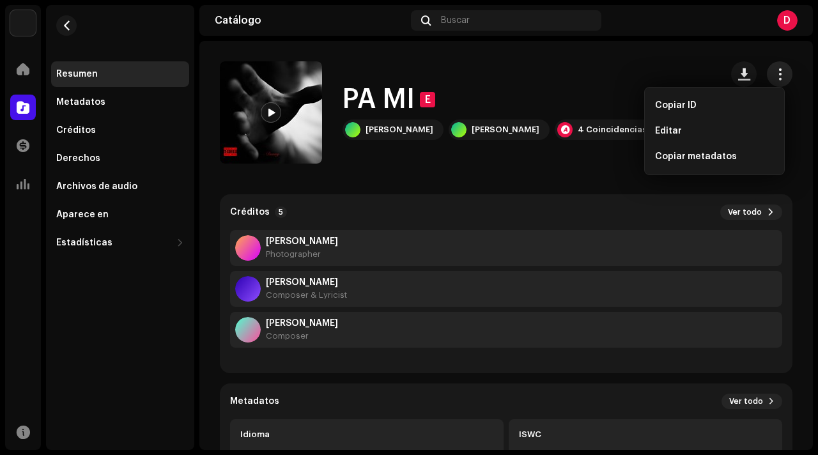
click at [774, 77] on span "button" at bounding box center [780, 74] width 12 height 10
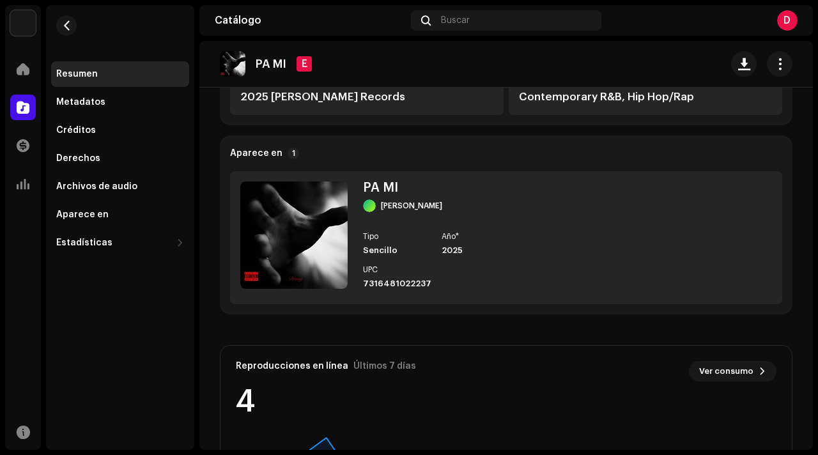
scroll to position [392, 0]
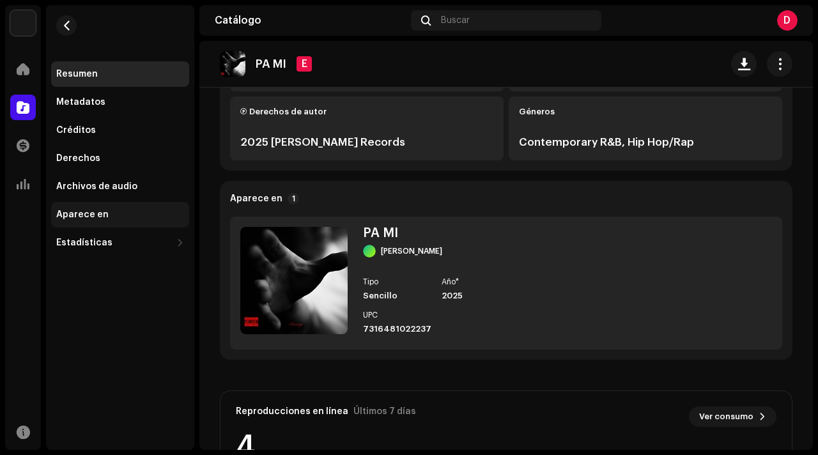
click at [118, 216] on div "Aparece en" at bounding box center [120, 215] width 128 height 10
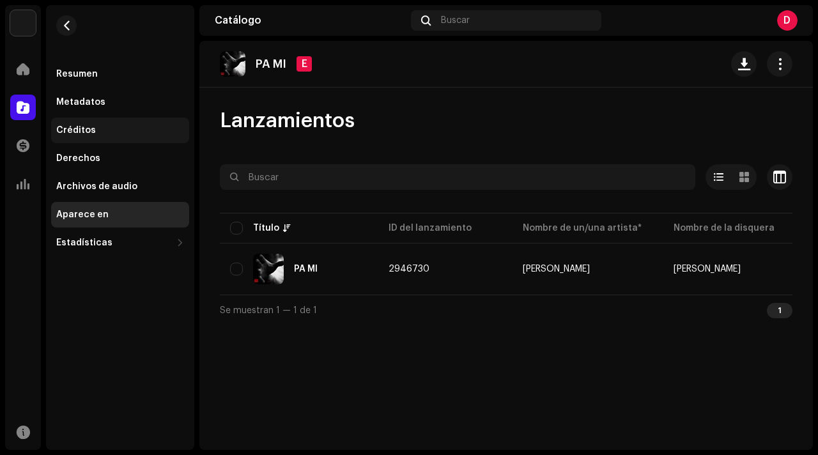
click at [107, 125] on div "Créditos" at bounding box center [120, 130] width 128 height 10
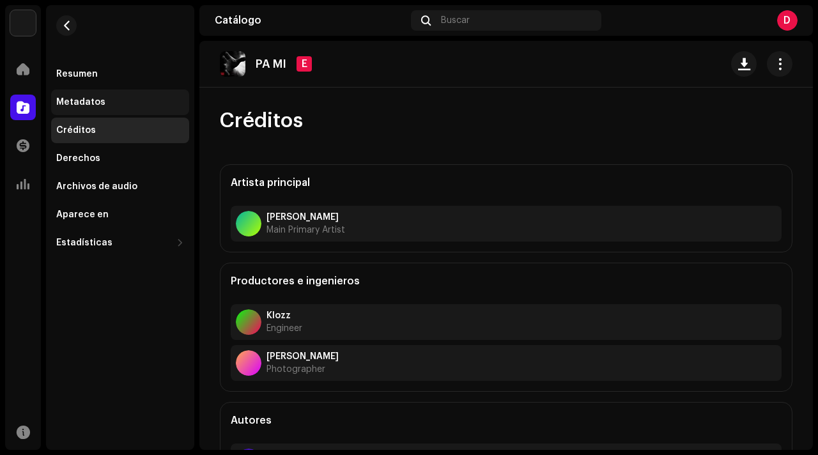
click at [107, 104] on div "Metadatos" at bounding box center [120, 102] width 128 height 10
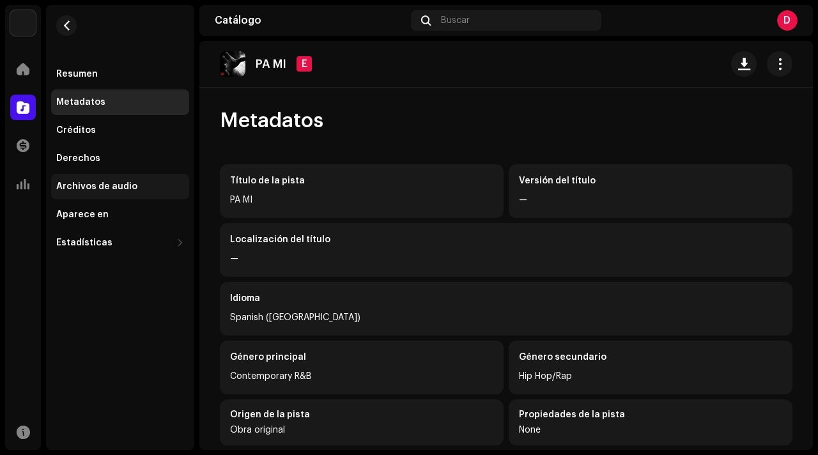
click at [105, 176] on div "Archivos de audio" at bounding box center [120, 187] width 138 height 26
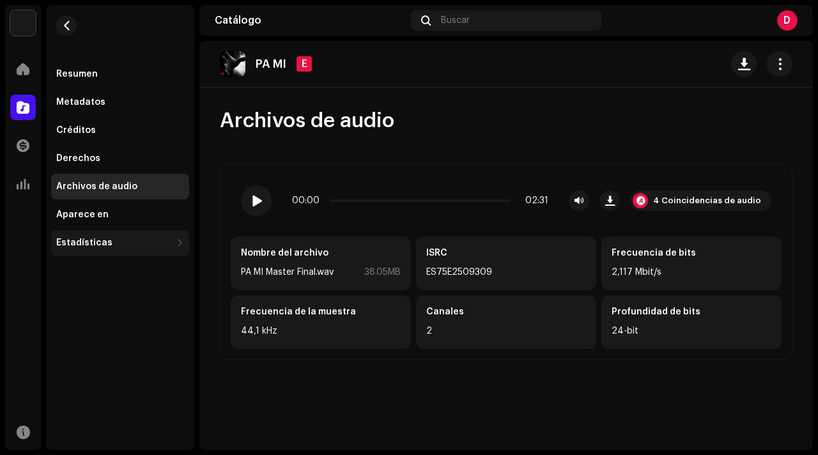
click at [100, 248] on div "Estadísticas" at bounding box center [120, 243] width 138 height 26
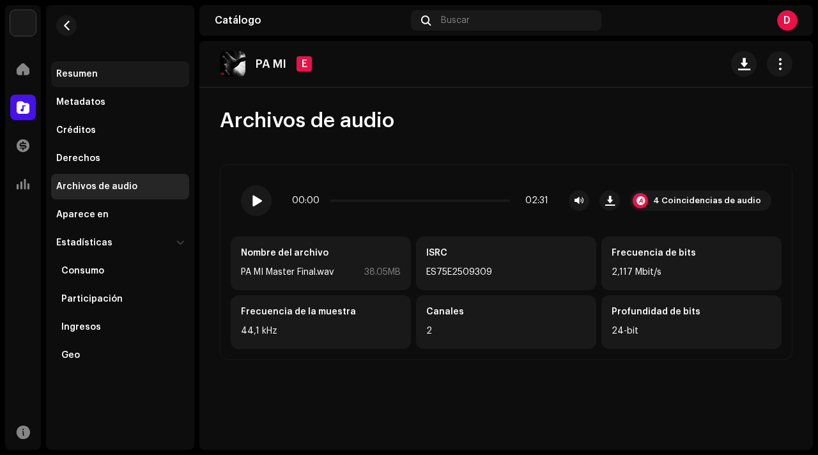
click at [93, 86] on div "Resumen" at bounding box center [120, 74] width 138 height 26
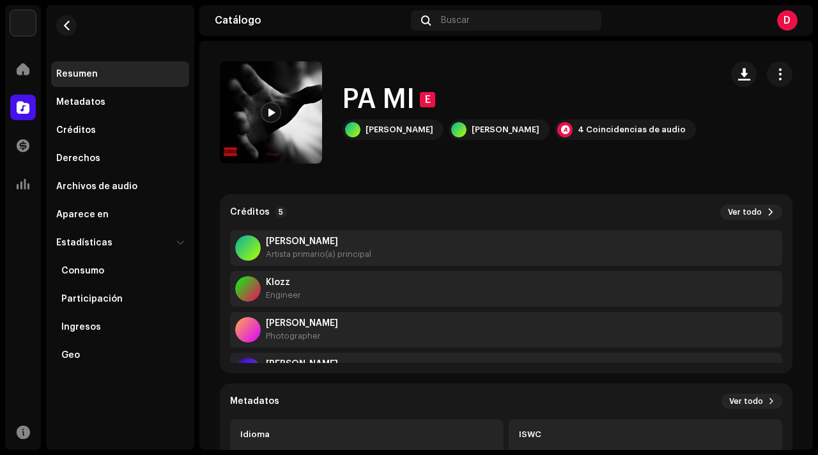
scroll to position [1, 0]
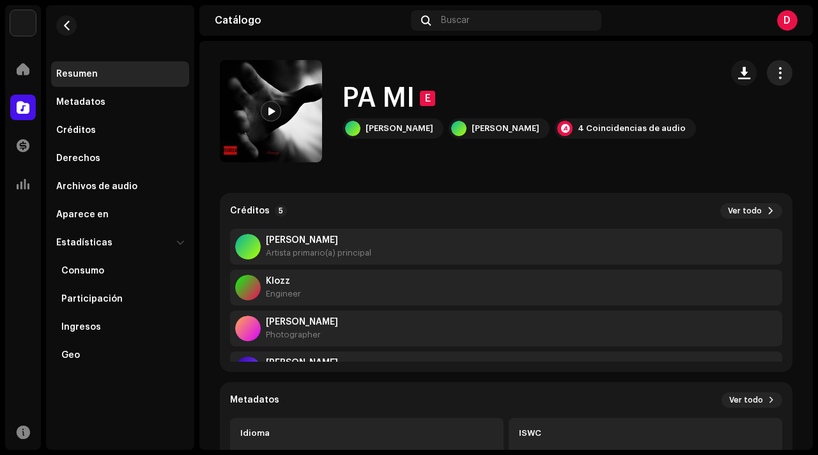
click at [774, 69] on span "button" at bounding box center [780, 73] width 12 height 10
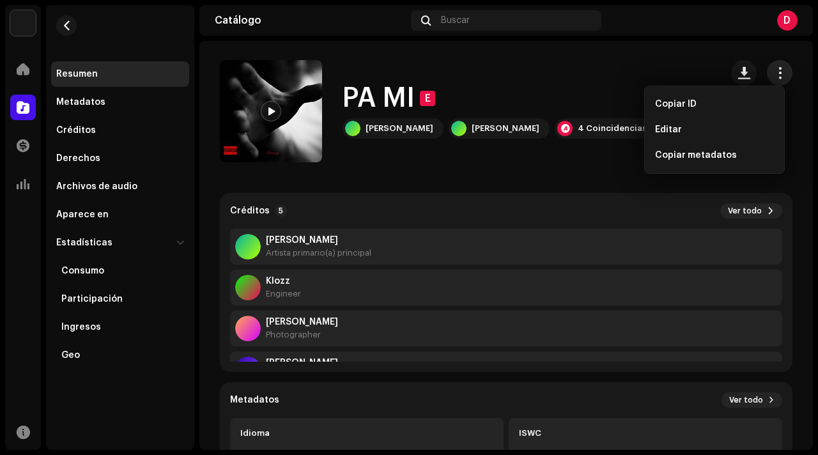
click at [774, 69] on span "button" at bounding box center [780, 73] width 12 height 10
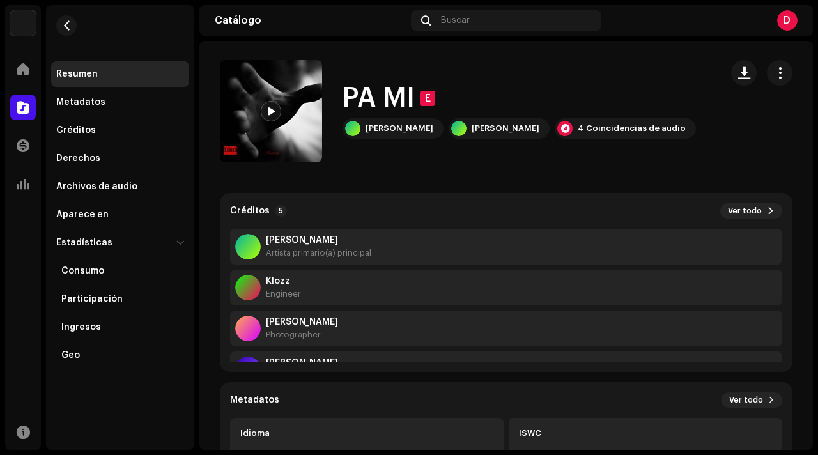
click at [35, 60] on div at bounding box center [23, 69] width 26 height 26
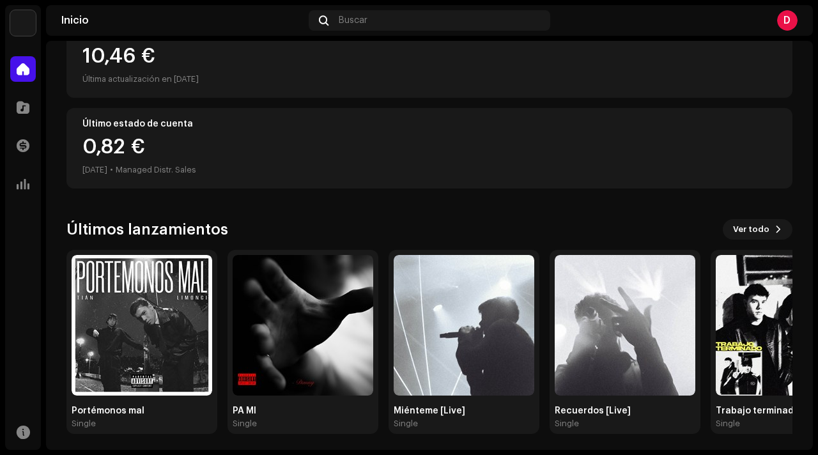
scroll to position [176, 0]
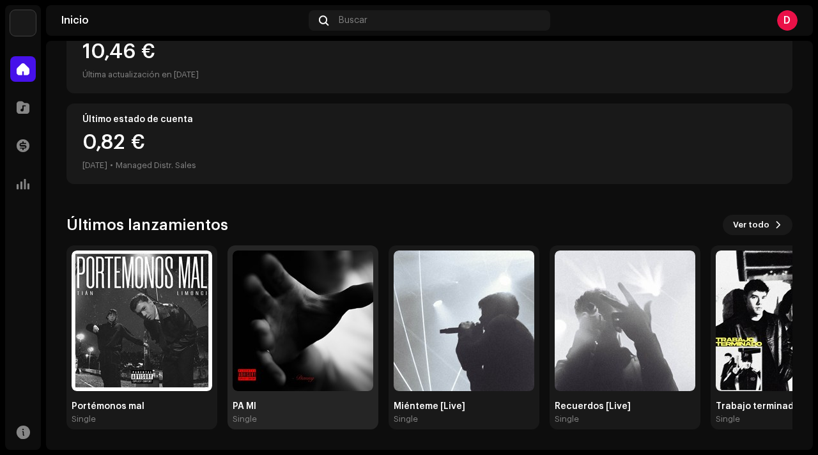
click at [306, 270] on img at bounding box center [303, 321] width 141 height 141
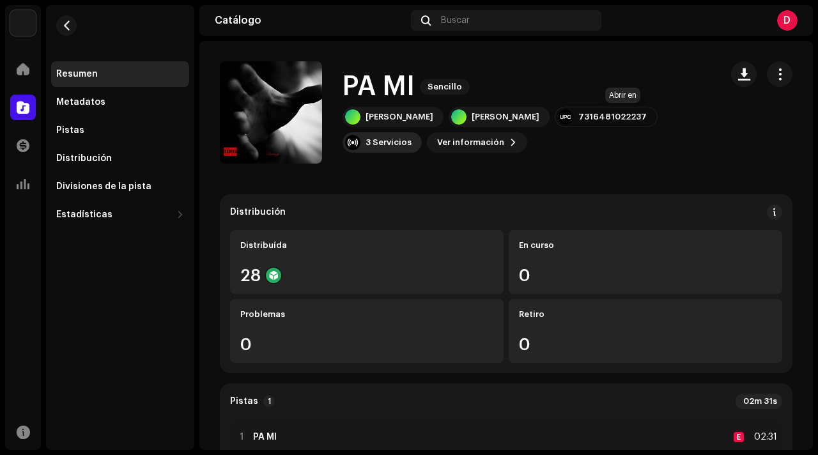
click at [412, 137] on div "3 Servicios" at bounding box center [389, 142] width 46 height 10
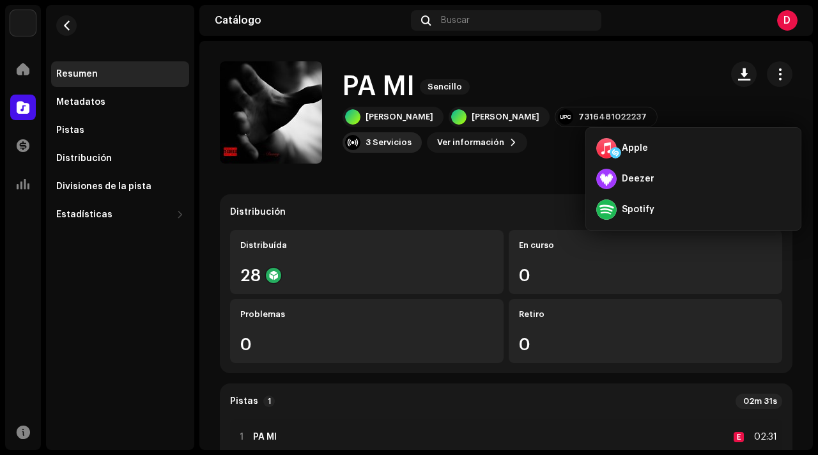
click at [412, 137] on div "3 Servicios" at bounding box center [389, 142] width 46 height 10
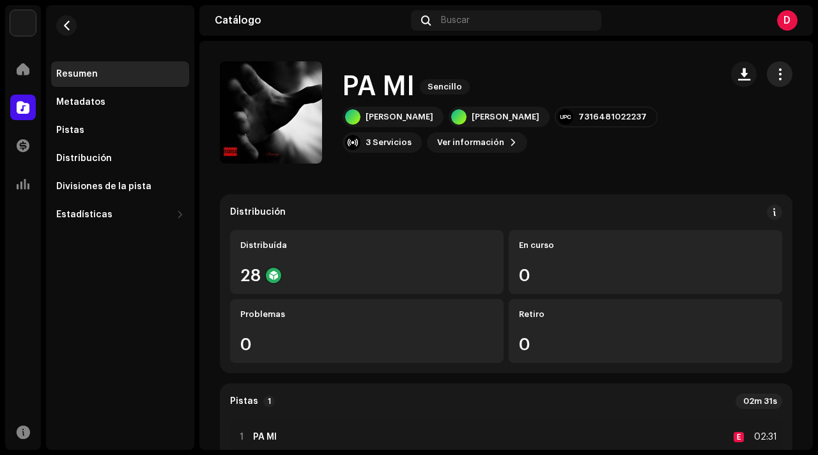
click at [774, 72] on span "button" at bounding box center [780, 74] width 12 height 10
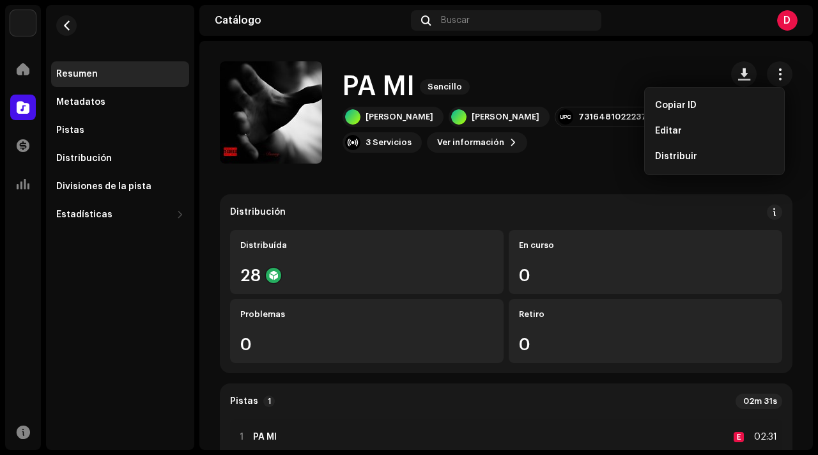
click at [642, 69] on div "PA MI Sencillo [PERSON_NAME] [PERSON_NAME] 7316481022237 3 Servicios Ver inform…" at bounding box center [465, 112] width 491 height 102
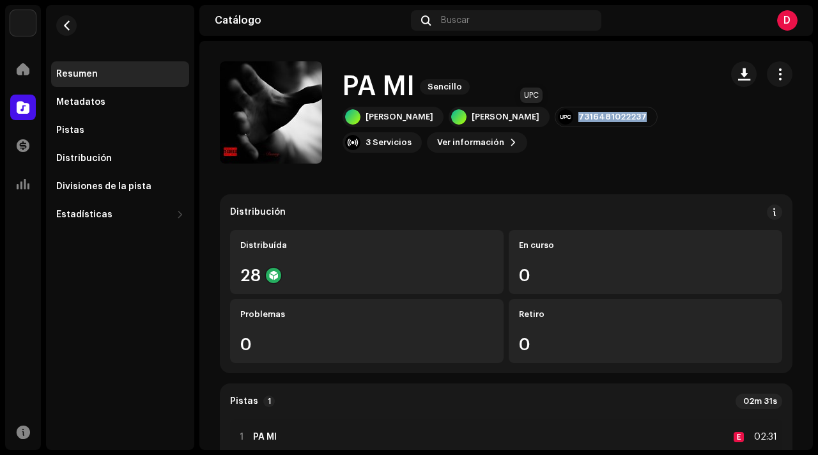
drag, startPoint x: 575, startPoint y: 116, endPoint x: 506, endPoint y: 116, distance: 69.7
click at [555, 116] on div "7316481022237" at bounding box center [606, 117] width 103 height 20
copy div "7316481022237"
